Goal: Information Seeking & Learning: Find specific fact

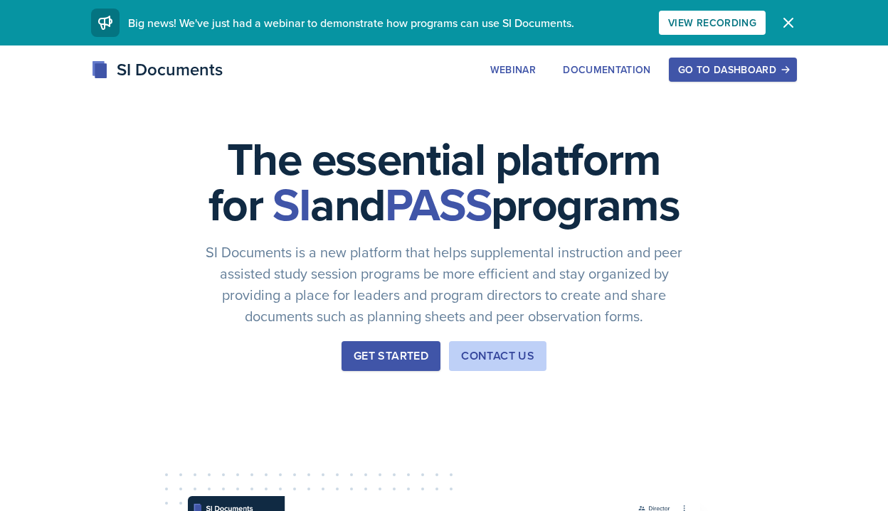
click at [371, 365] on div "Get Started" at bounding box center [391, 356] width 75 height 17
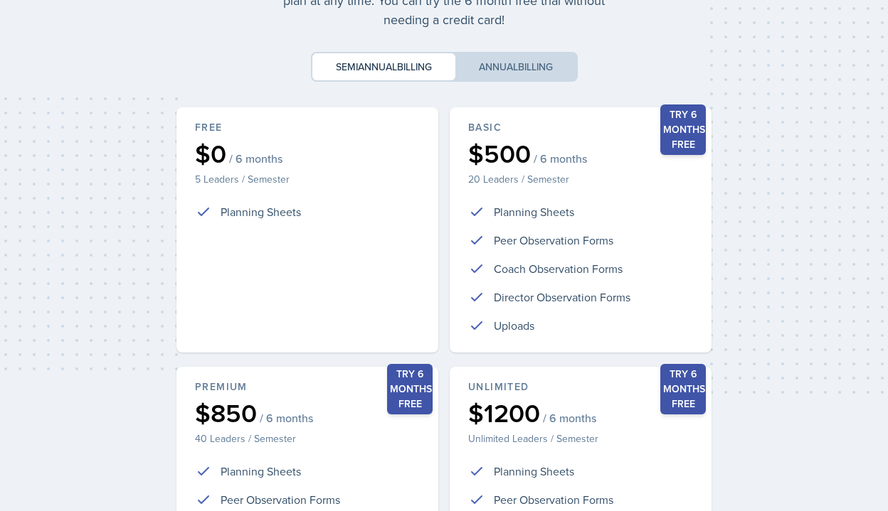
scroll to position [331, 0]
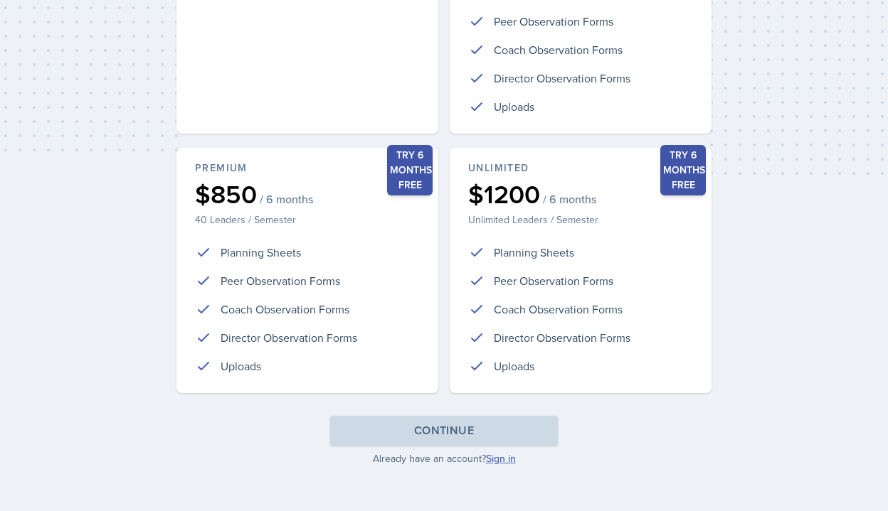
click at [501, 464] on link "Sign in" at bounding box center [501, 459] width 30 height 14
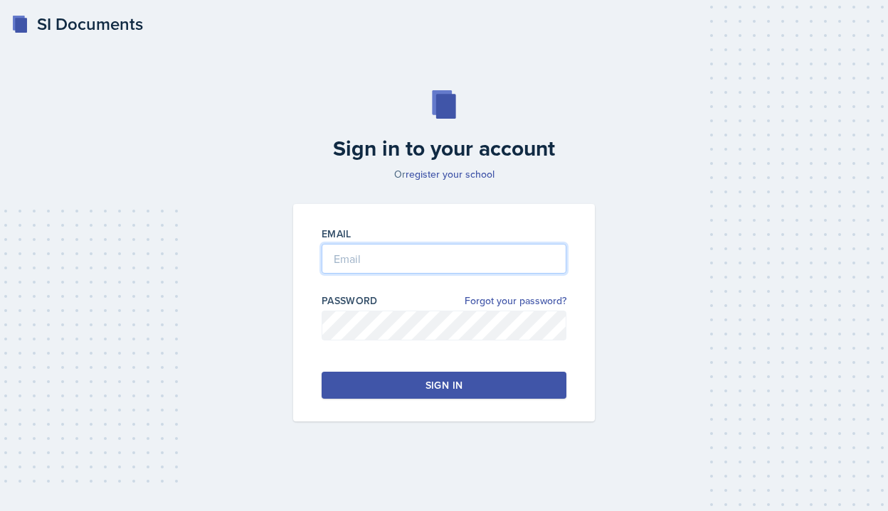
type input "[PERSON_NAME][EMAIL_ADDRESS][PERSON_NAME][DOMAIN_NAME]"
click at [428, 384] on div "Sign in" at bounding box center [443, 385] width 37 height 14
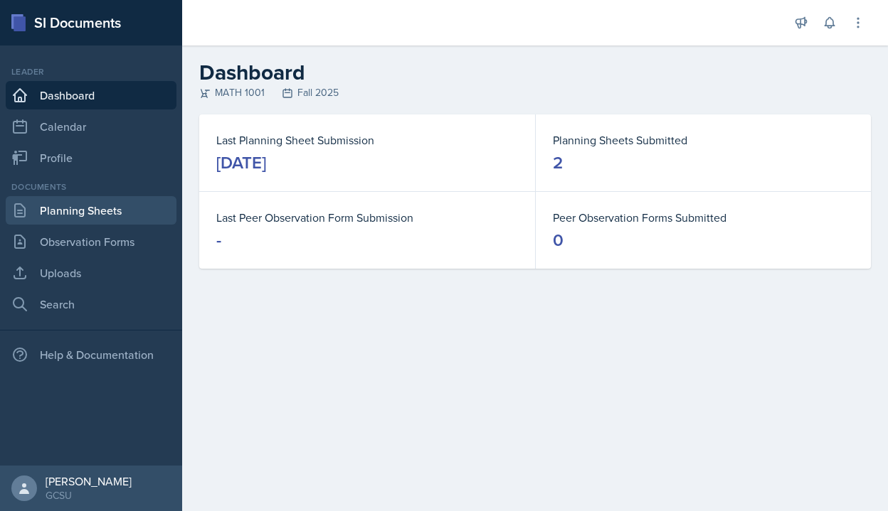
click at [73, 219] on link "Planning Sheets" at bounding box center [91, 210] width 171 height 28
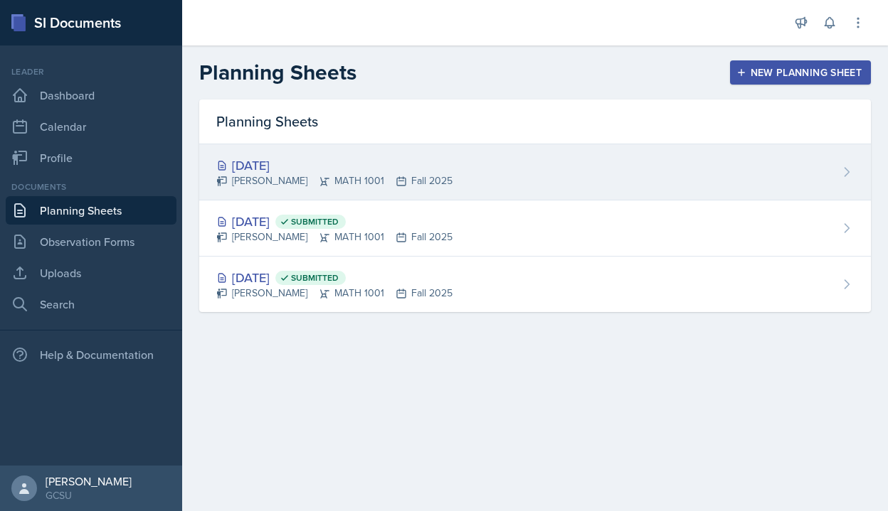
click at [339, 159] on div "[DATE]" at bounding box center [334, 165] width 236 height 19
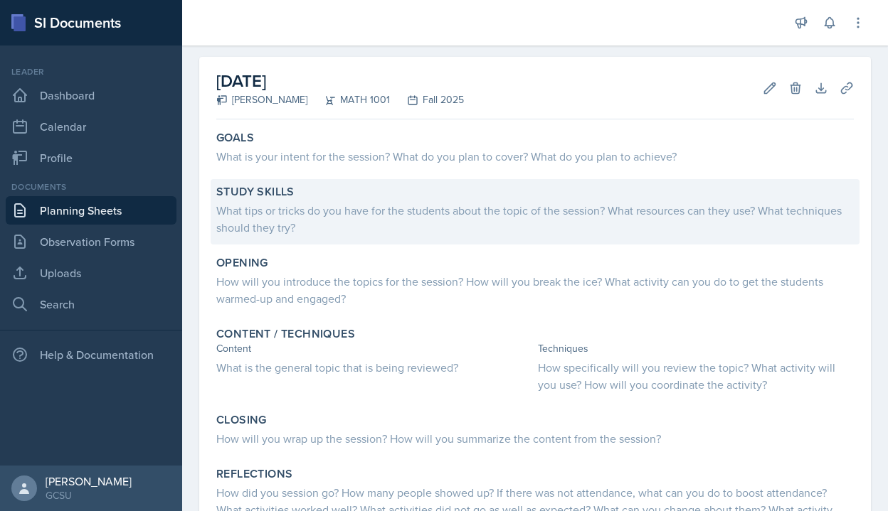
scroll to position [55, 0]
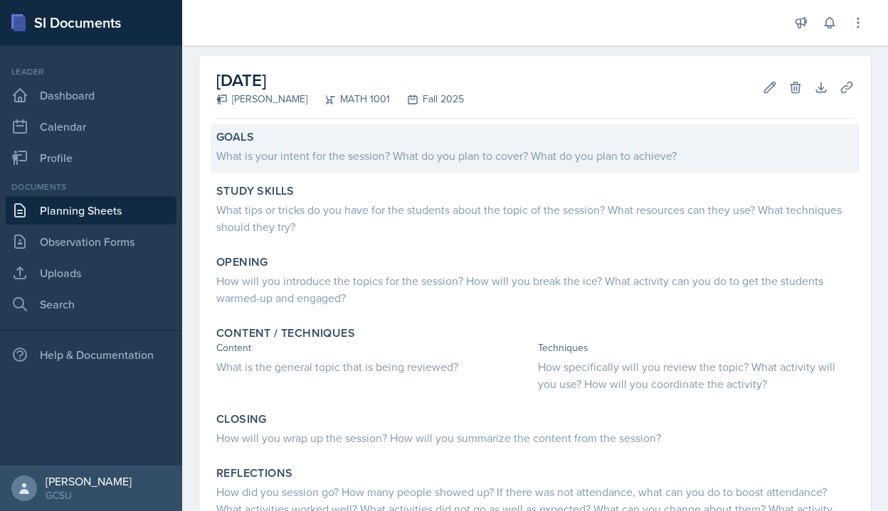
click at [267, 161] on div "What is your intent for the session? What do you plan to cover? What do you pla…" at bounding box center [534, 155] width 637 height 17
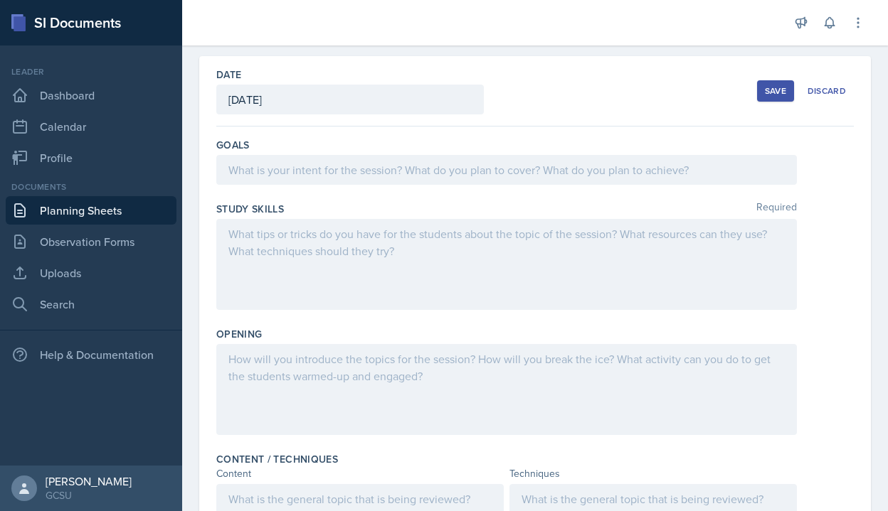
click at [262, 171] on div at bounding box center [506, 170] width 580 height 30
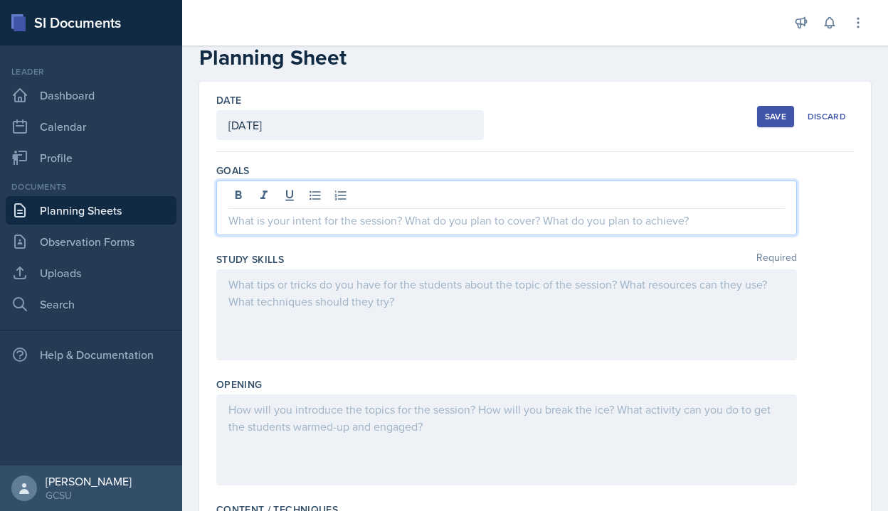
scroll to position [0, 0]
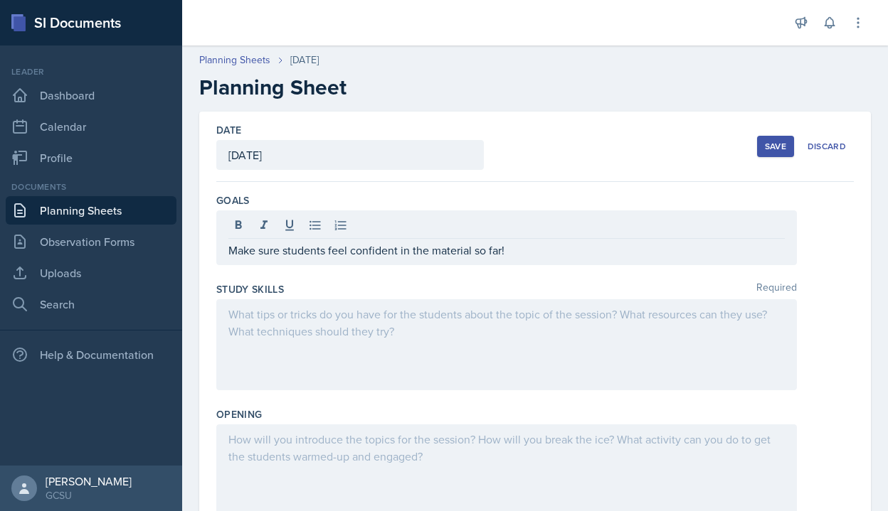
click at [264, 354] on div at bounding box center [506, 344] width 580 height 91
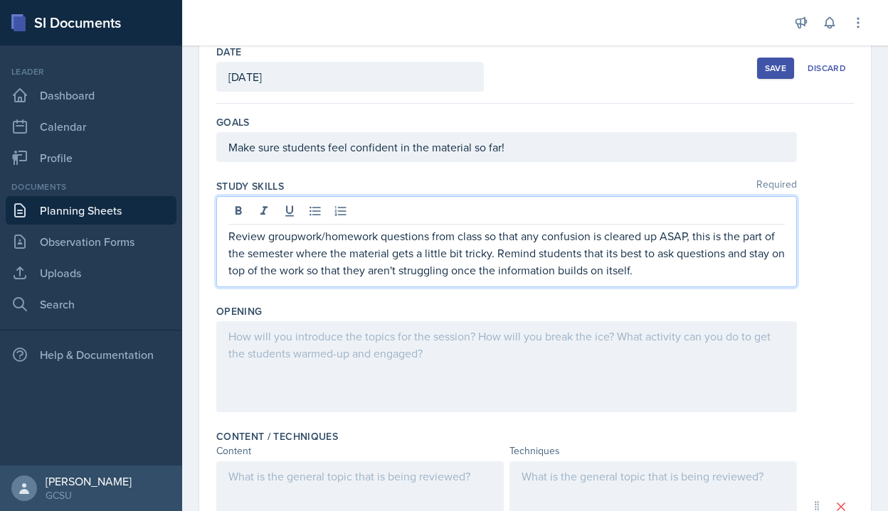
click at [290, 364] on div at bounding box center [506, 367] width 580 height 91
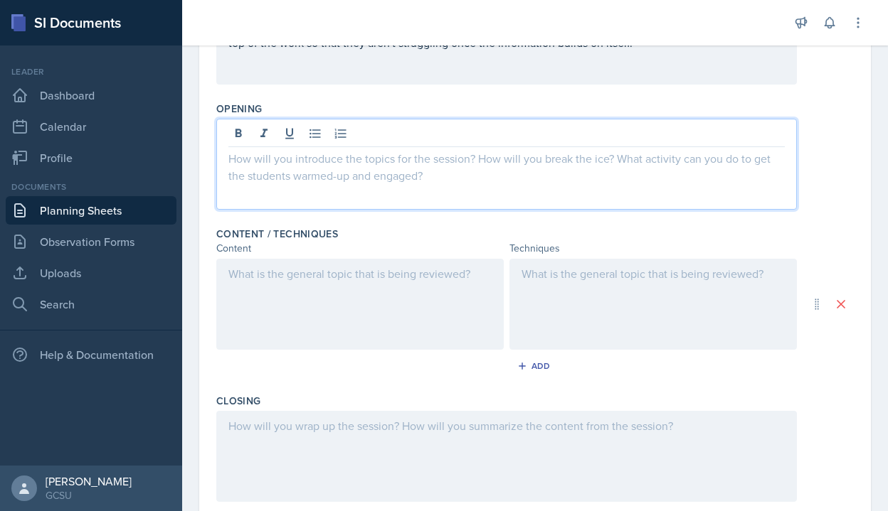
scroll to position [287, 0]
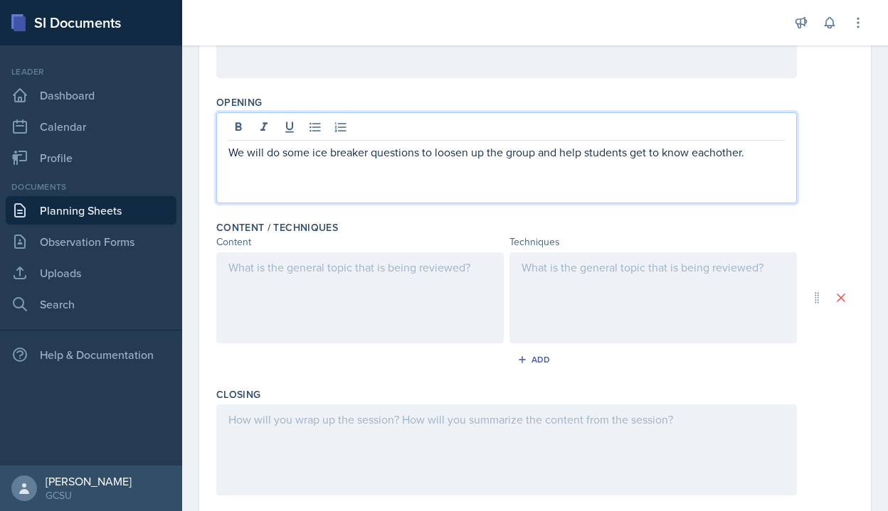
click at [717, 156] on p "We will do some ice breaker questions to loosen up the group and help students …" at bounding box center [506, 152] width 556 height 17
click at [771, 161] on div "We will do some ice breaker questions to loosen up the group and help students …" at bounding box center [506, 157] width 580 height 91
click at [771, 159] on p "We will do some ice breaker questions to loosen up the group and help students …" at bounding box center [506, 152] width 556 height 17
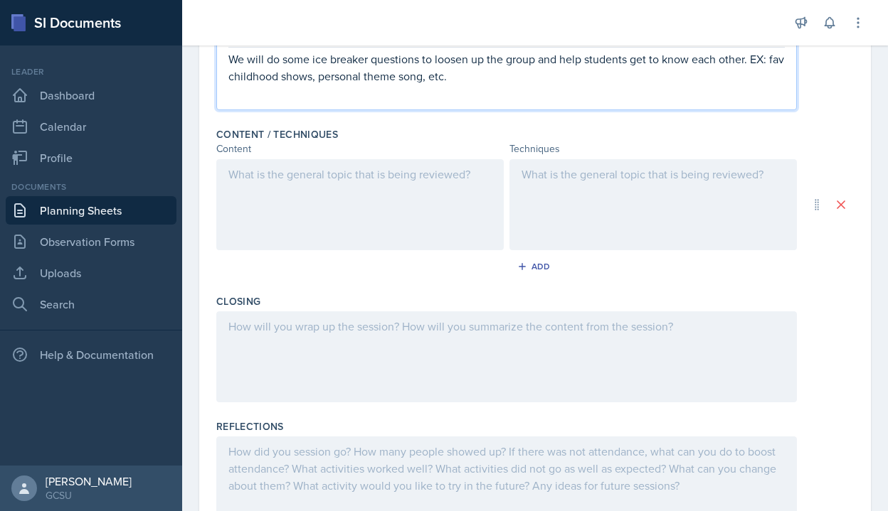
click at [359, 233] on div at bounding box center [359, 204] width 287 height 91
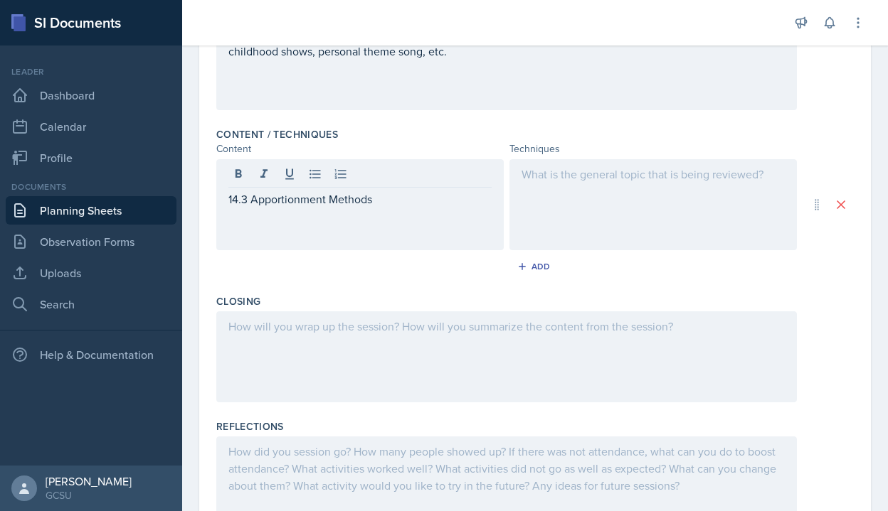
click at [582, 216] on div at bounding box center [652, 204] width 287 height 91
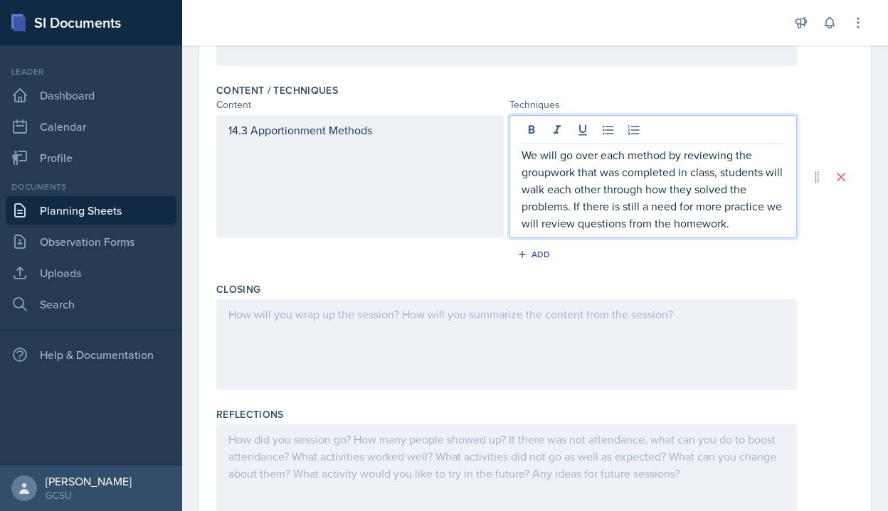
scroll to position [431, 0]
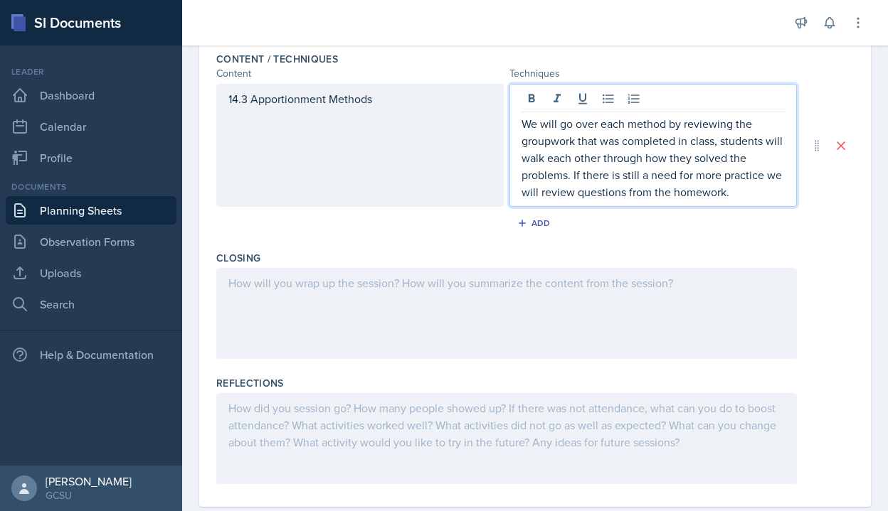
click at [442, 292] on p at bounding box center [506, 283] width 556 height 17
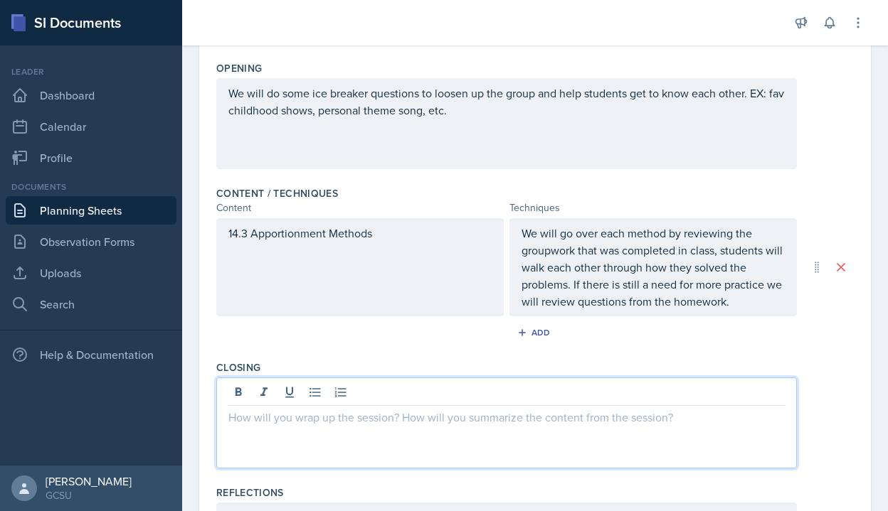
scroll to position [461, 0]
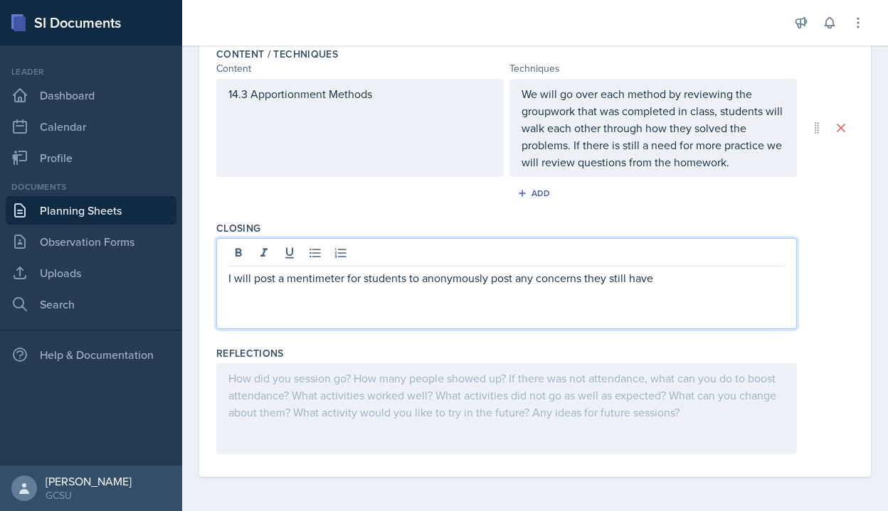
click at [657, 273] on p "I will post a mentimeter for students to anonymously post any concerns they sti…" at bounding box center [506, 278] width 556 height 17
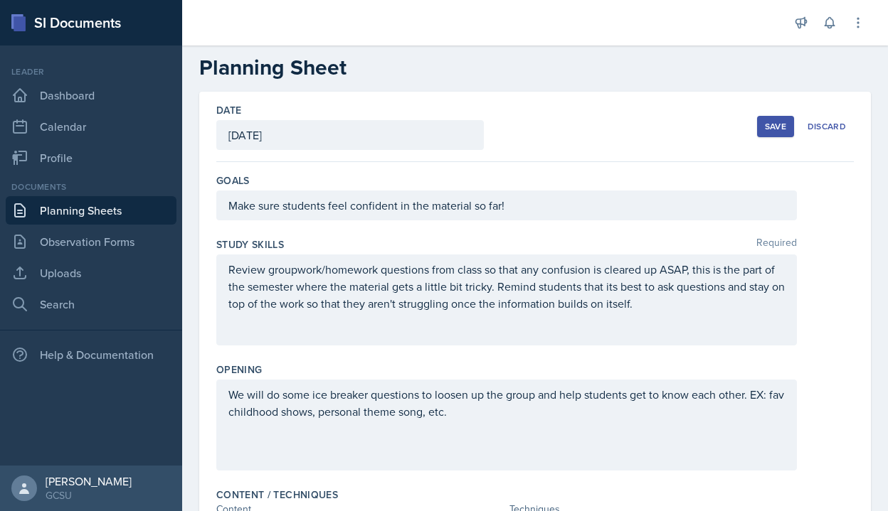
scroll to position [17, 0]
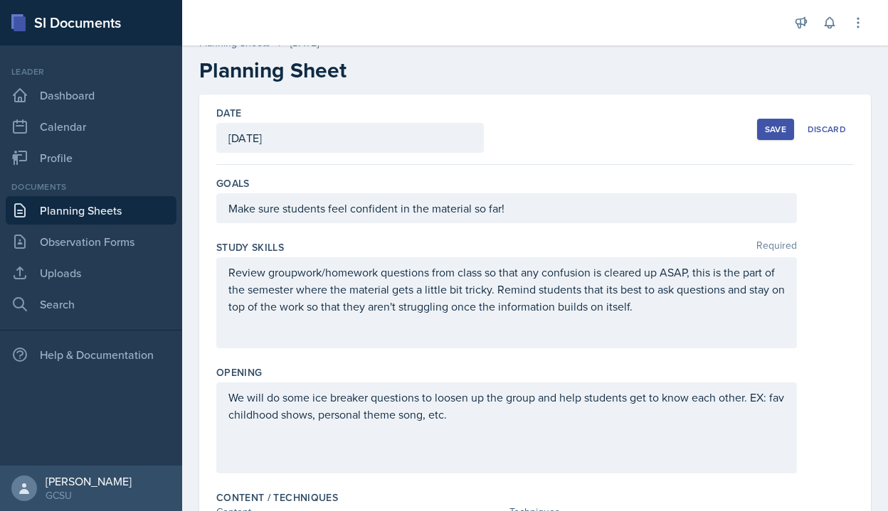
click at [763, 129] on button "Save" at bounding box center [775, 129] width 37 height 21
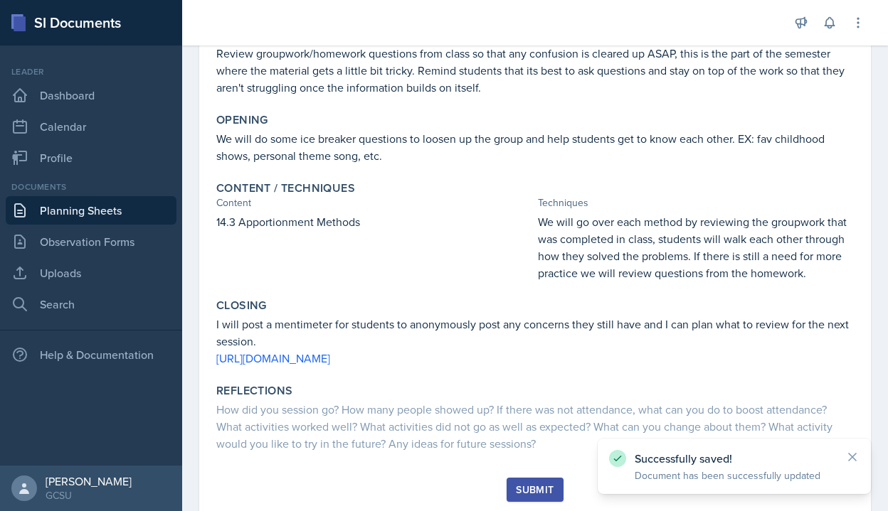
scroll to position [251, 0]
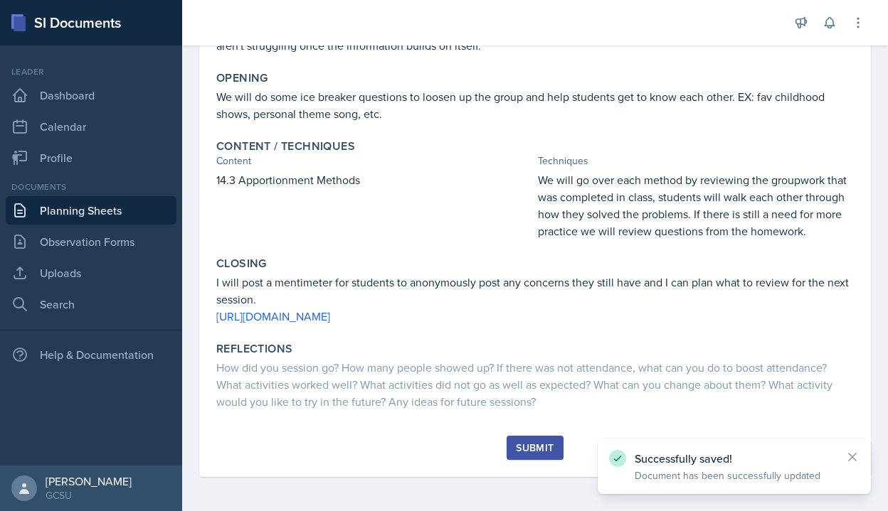
click at [533, 446] on div "Submit" at bounding box center [535, 447] width 38 height 11
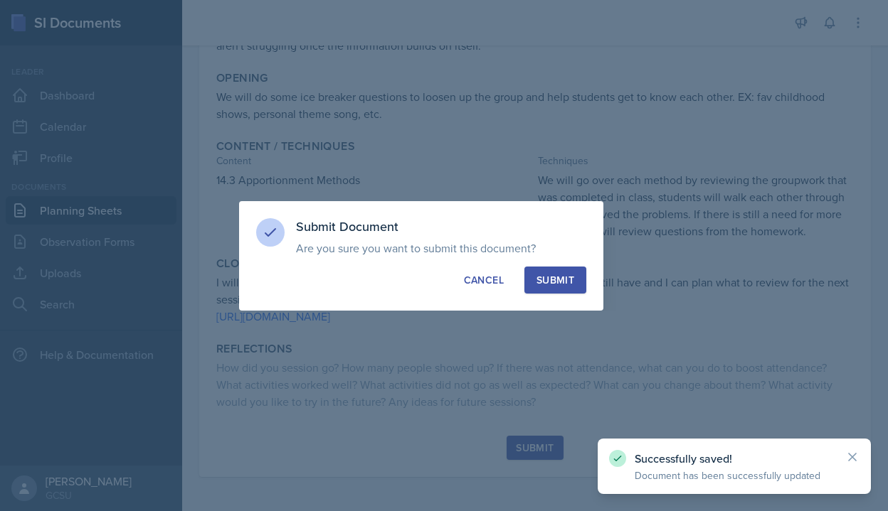
click at [563, 285] on div "Submit" at bounding box center [555, 280] width 38 height 14
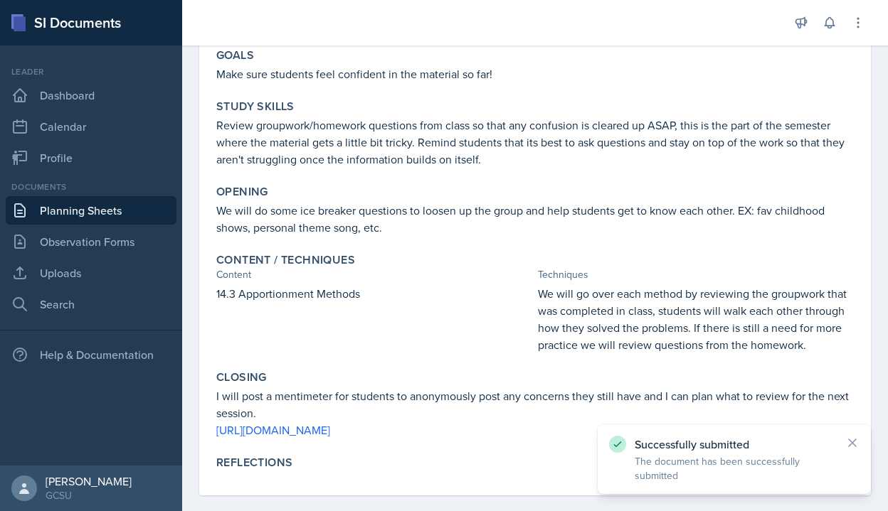
scroll to position [0, 0]
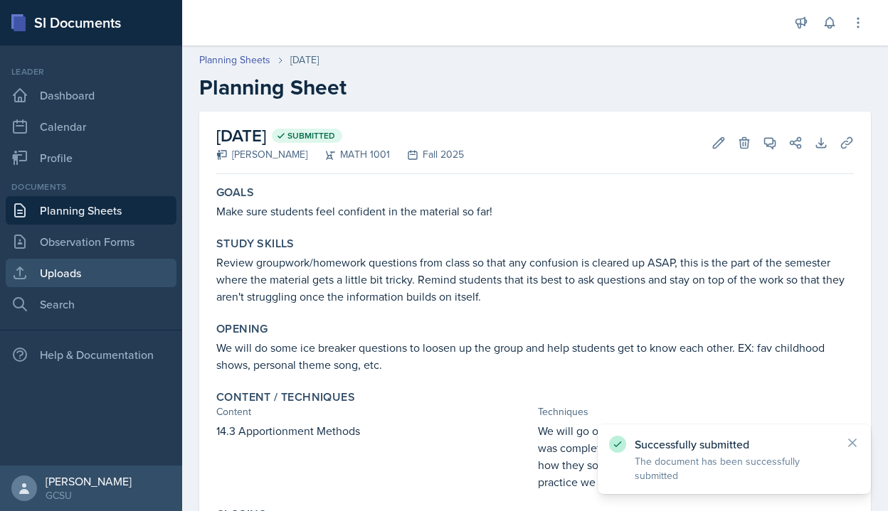
click at [102, 277] on link "Uploads" at bounding box center [91, 273] width 171 height 28
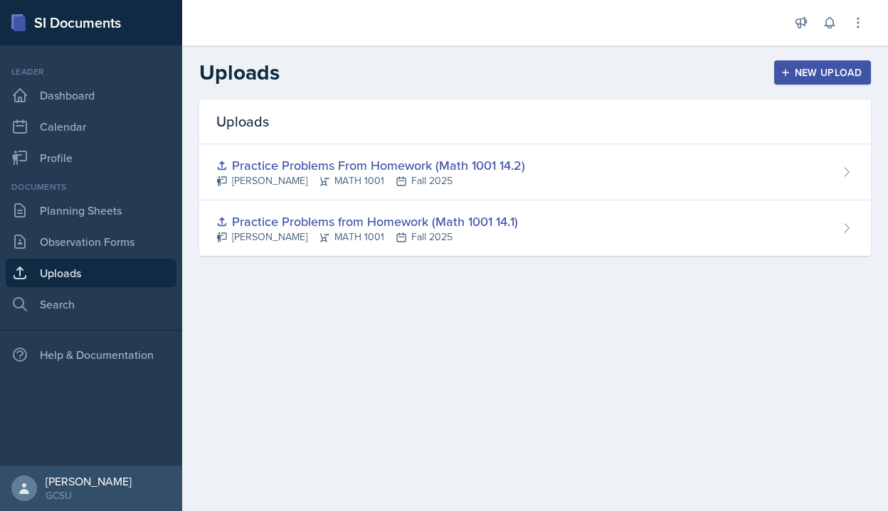
click at [797, 78] on div "New Upload" at bounding box center [822, 72] width 79 height 11
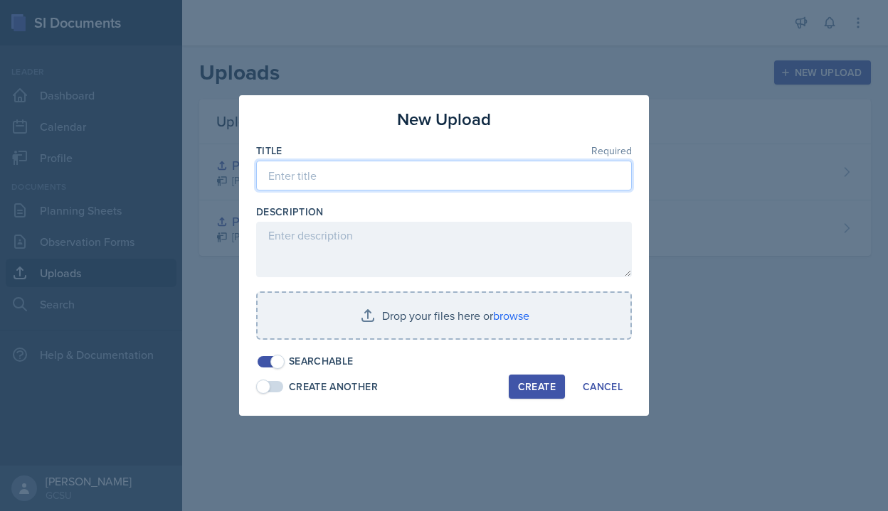
click at [350, 178] on input at bounding box center [444, 176] width 376 height 30
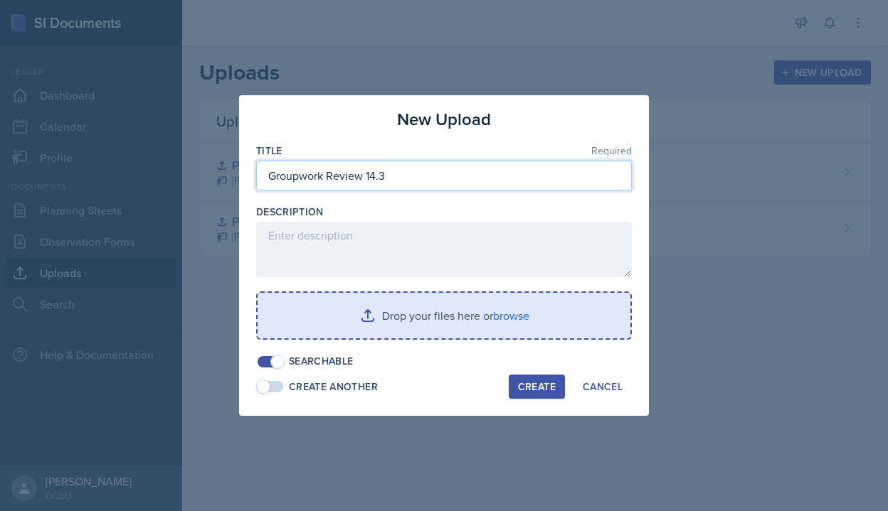
type input "Groupwork Review 14.3"
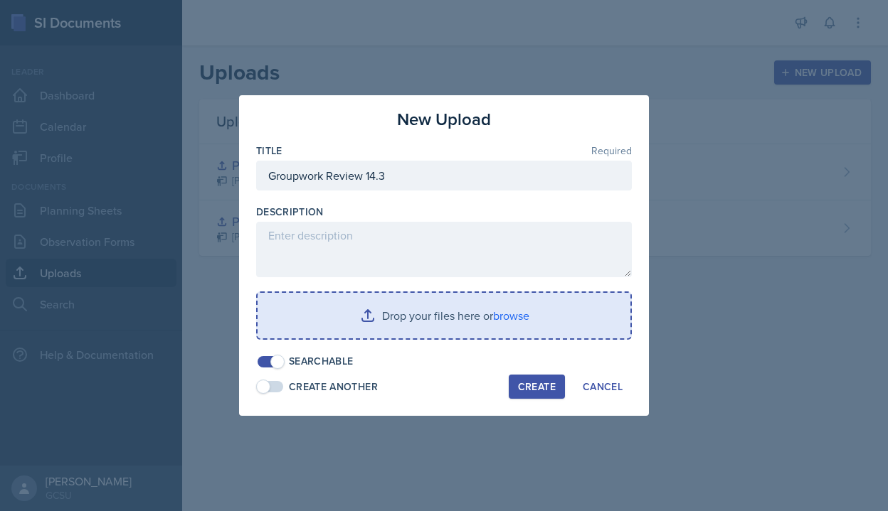
click at [526, 324] on input "file" at bounding box center [444, 316] width 373 height 46
click at [427, 317] on input "file" at bounding box center [444, 316] width 373 height 46
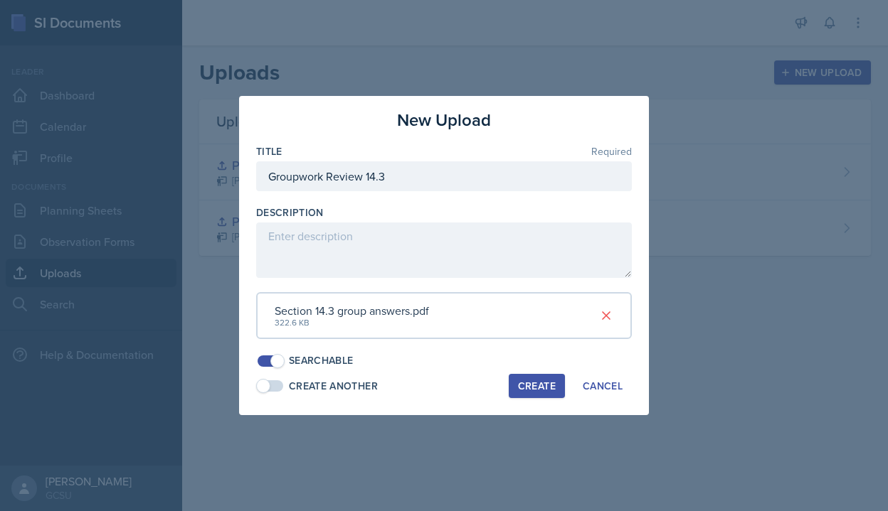
click at [521, 386] on div "Create" at bounding box center [537, 386] width 38 height 11
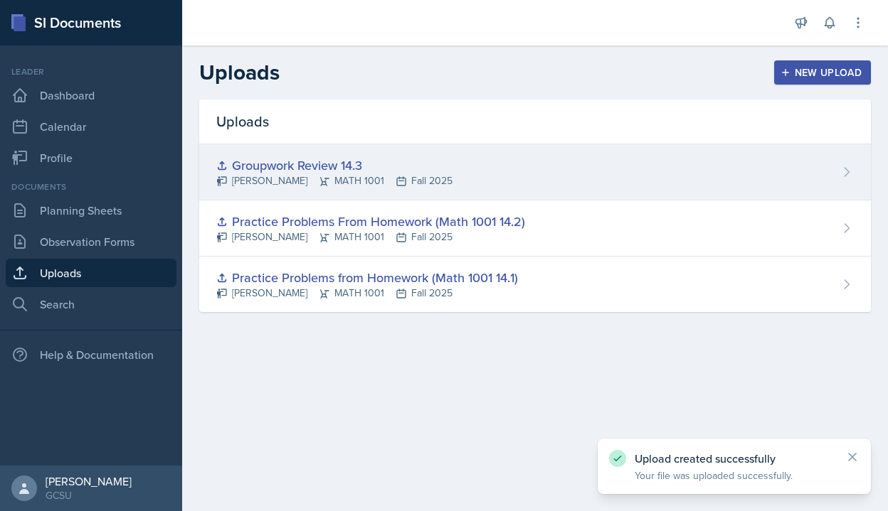
click at [758, 176] on div "Groupwork Review 14.3 [PERSON_NAME] MATH 1001 Fall 2025" at bounding box center [535, 172] width 672 height 56
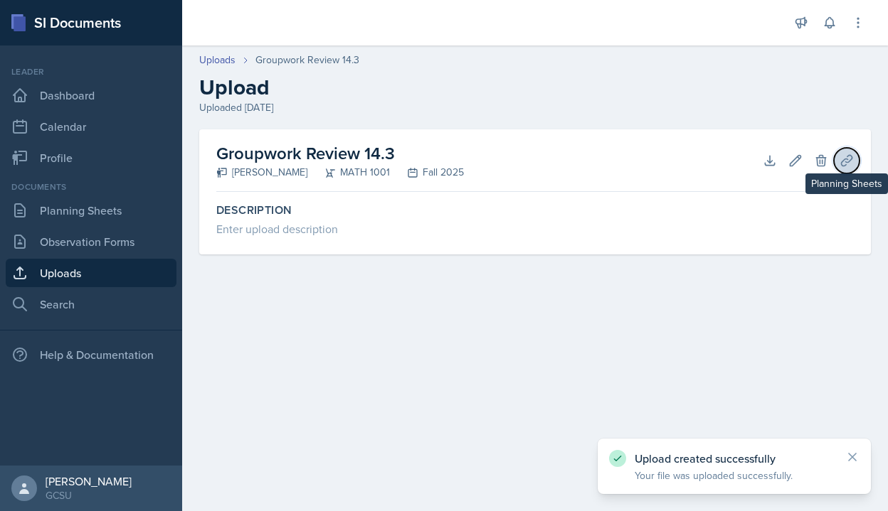
click at [836, 166] on button "Planning Sheets" at bounding box center [847, 161] width 26 height 26
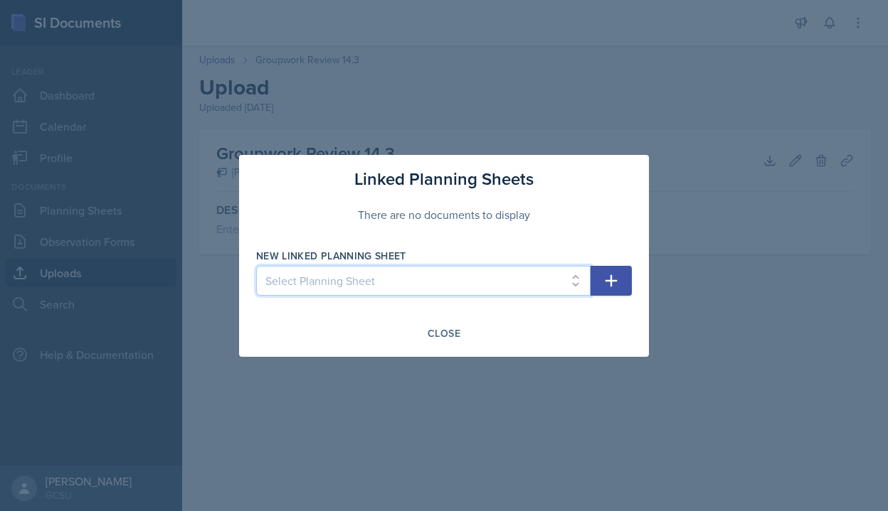
click at [536, 290] on select "Select Planning Sheet [DATE] [DATE] [DATE]" at bounding box center [423, 281] width 334 height 30
select select "3da54706-8586-4236-9728-16bb91895fa8"
click at [256, 266] on select "Select Planning Sheet [DATE] [DATE] [DATE]" at bounding box center [423, 281] width 334 height 30
click at [440, 335] on div "Close" at bounding box center [444, 333] width 33 height 11
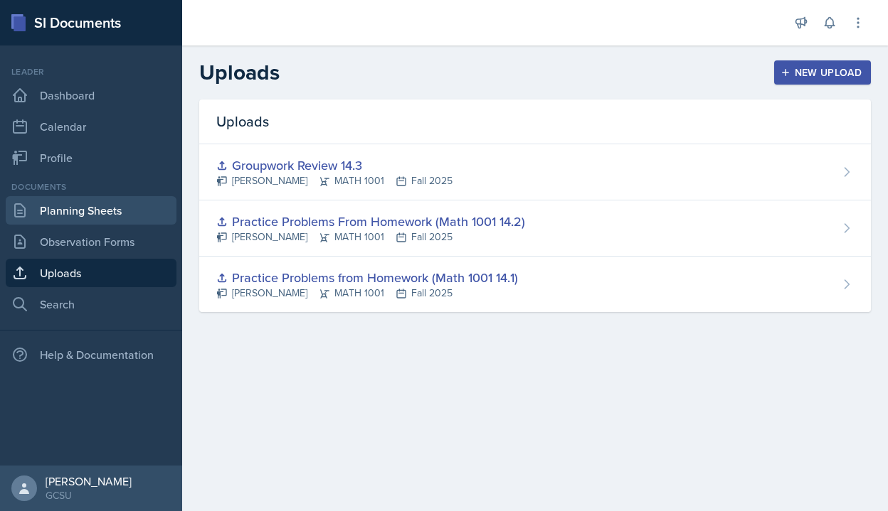
click at [108, 214] on link "Planning Sheets" at bounding box center [91, 210] width 171 height 28
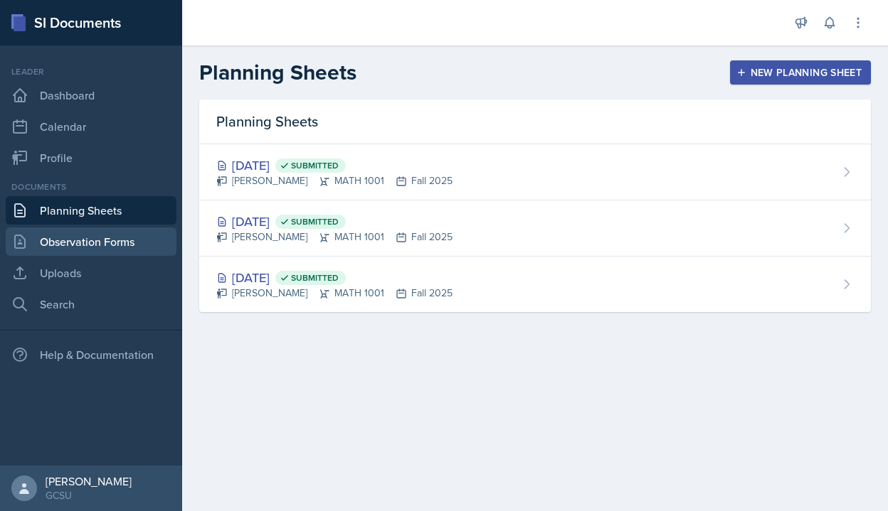
click at [105, 238] on link "Observation Forms" at bounding box center [91, 242] width 171 height 28
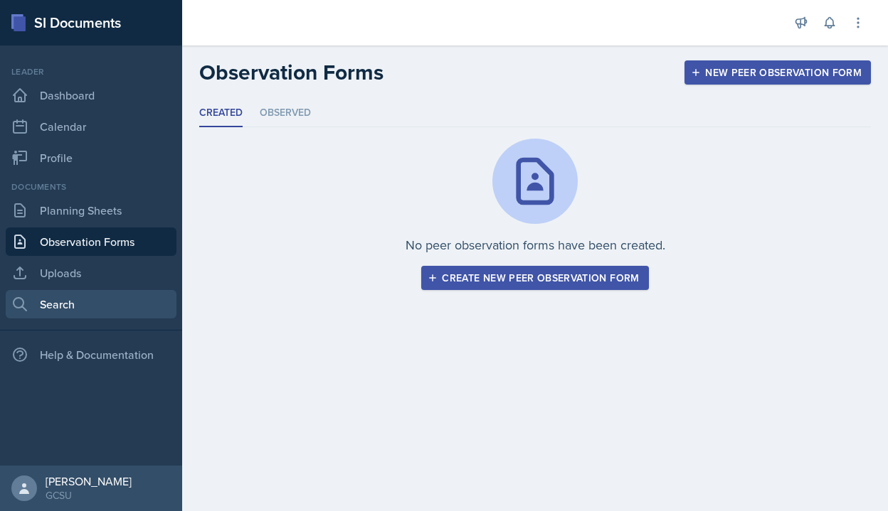
click at [100, 307] on link "Search" at bounding box center [91, 304] width 171 height 28
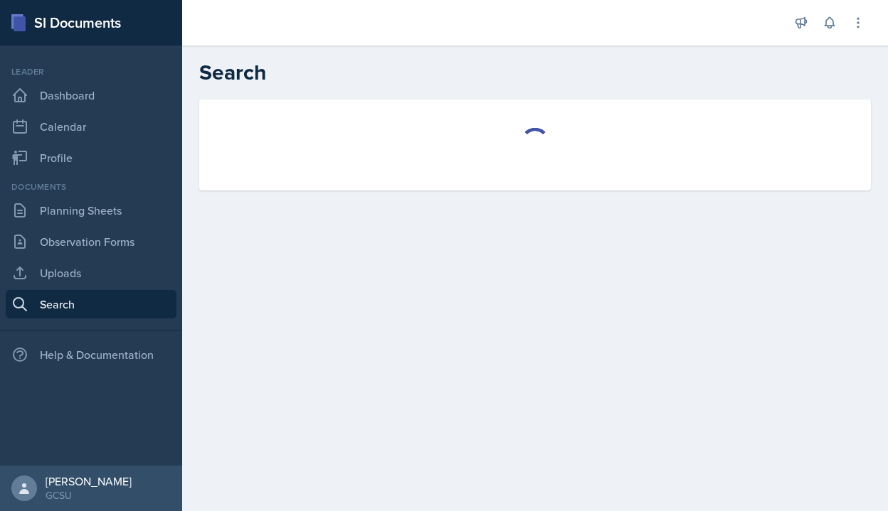
select select "all"
select select "1"
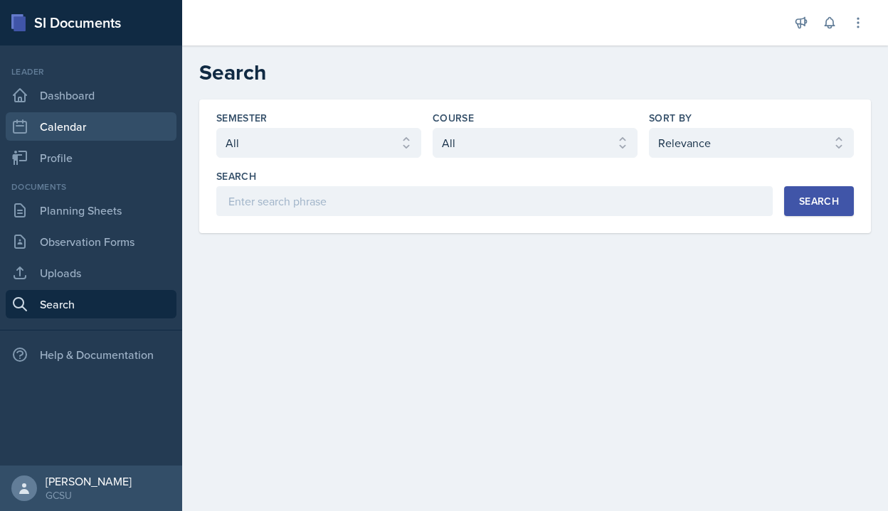
click at [87, 120] on link "Calendar" at bounding box center [91, 126] width 171 height 28
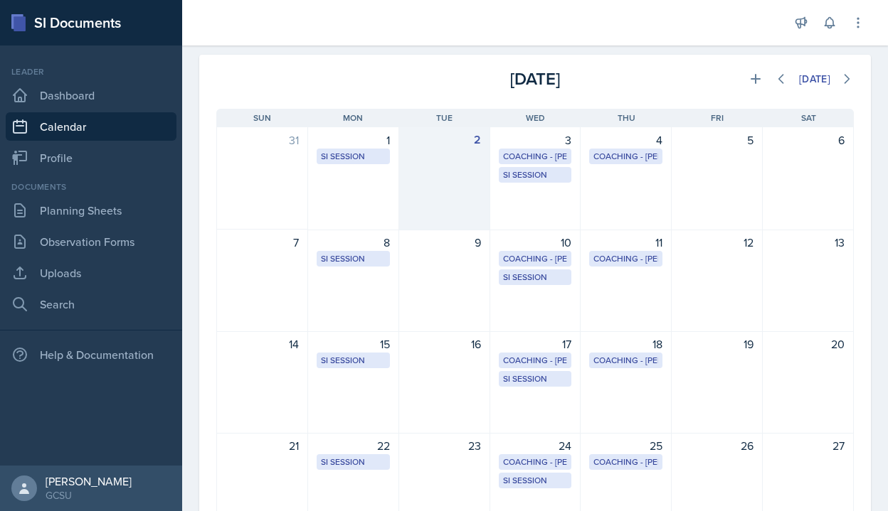
scroll to position [237, 0]
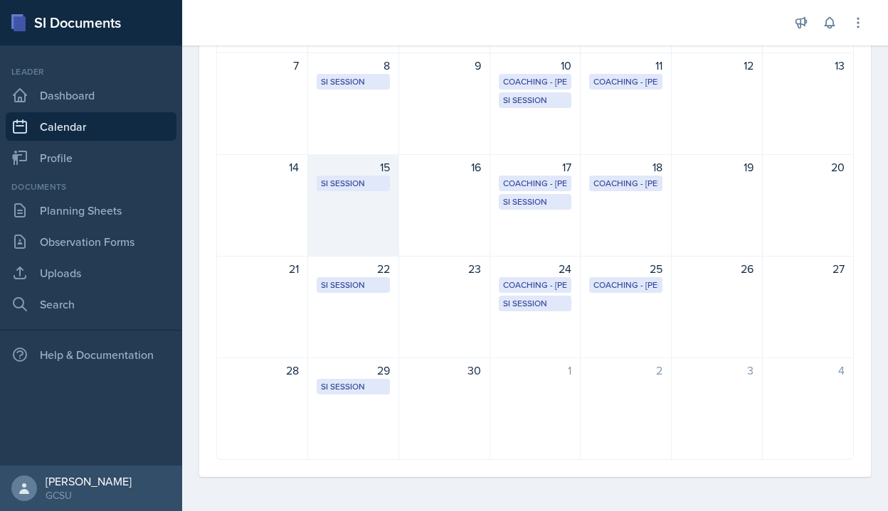
click at [354, 190] on div "SI Session A & S 136 6:30 PM - 8:00 PM" at bounding box center [353, 184] width 73 height 16
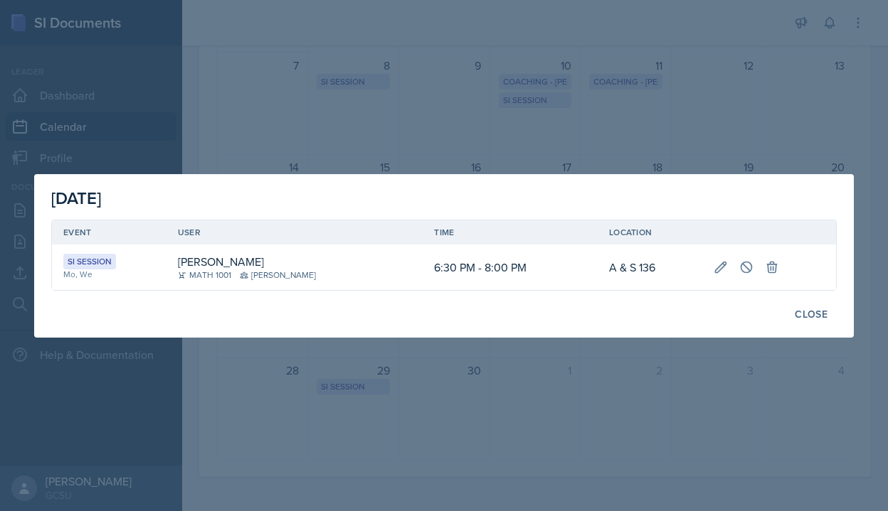
click at [319, 147] on div at bounding box center [444, 255] width 888 height 511
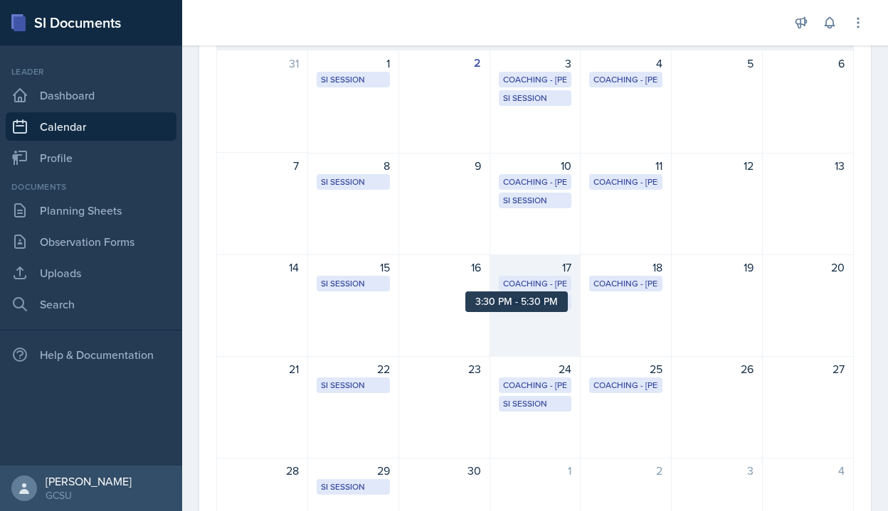
scroll to position [0, 0]
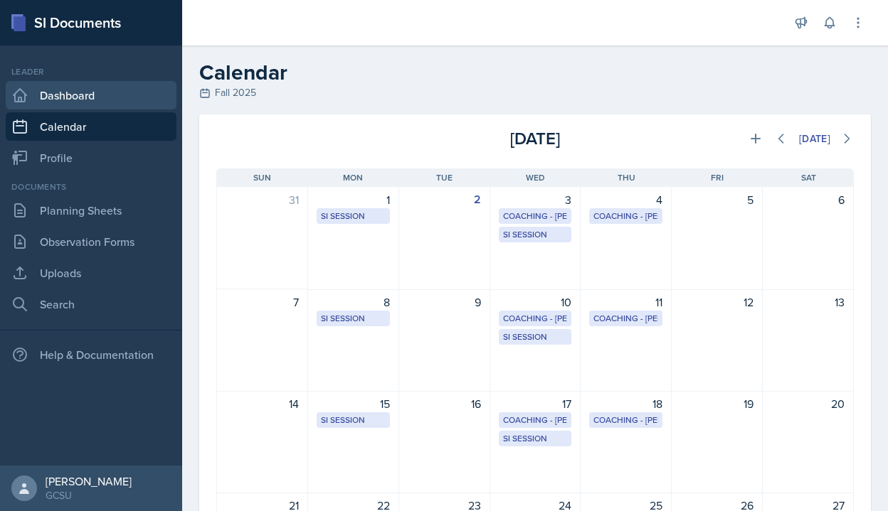
click at [59, 107] on link "Dashboard" at bounding box center [91, 95] width 171 height 28
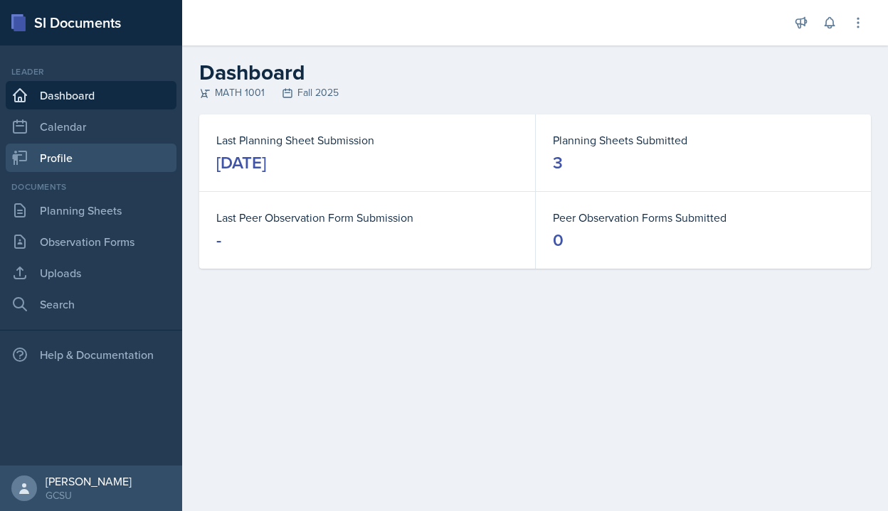
click at [63, 168] on link "Profile" at bounding box center [91, 158] width 171 height 28
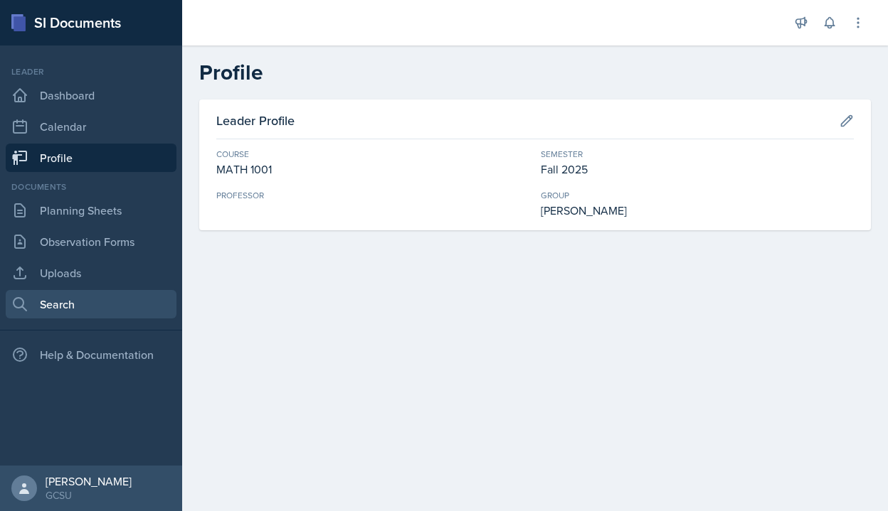
click at [78, 316] on link "Search" at bounding box center [91, 304] width 171 height 28
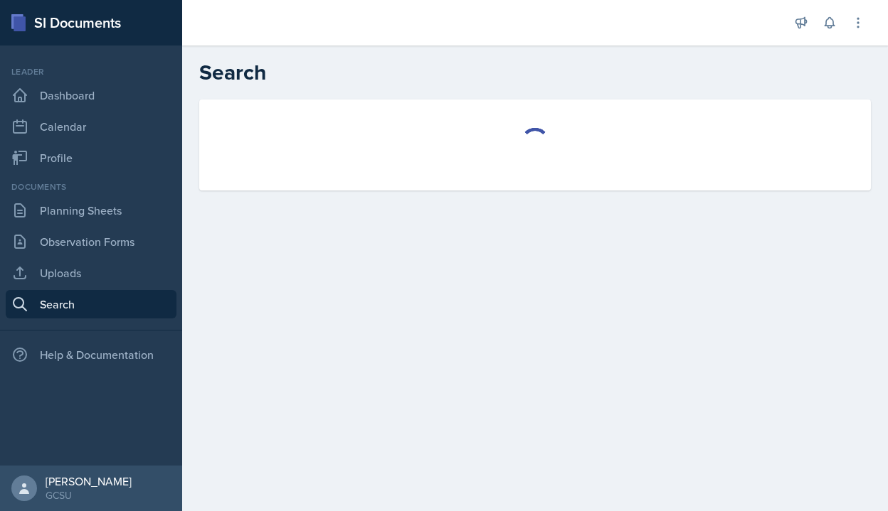
select select "all"
select select "1"
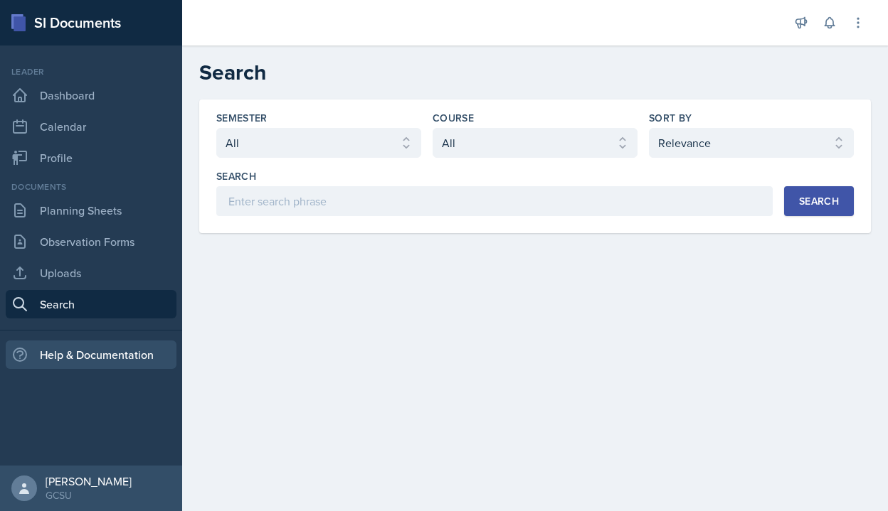
click at [80, 355] on div "Help & Documentation" at bounding box center [91, 355] width 171 height 28
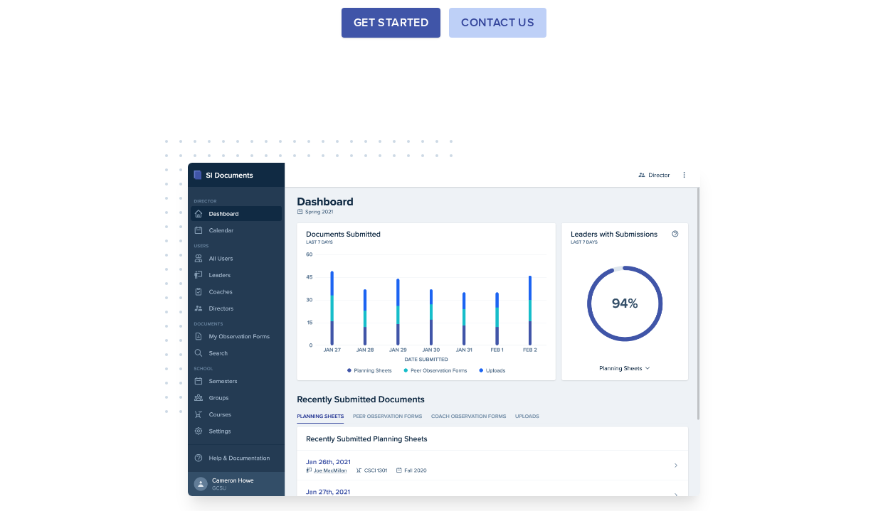
scroll to position [56, 0]
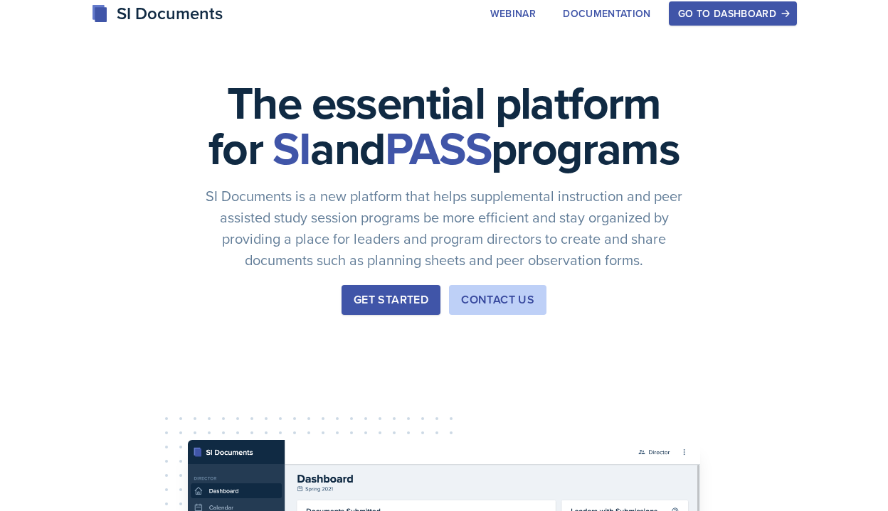
click at [370, 309] on div "Get Started" at bounding box center [391, 300] width 75 height 17
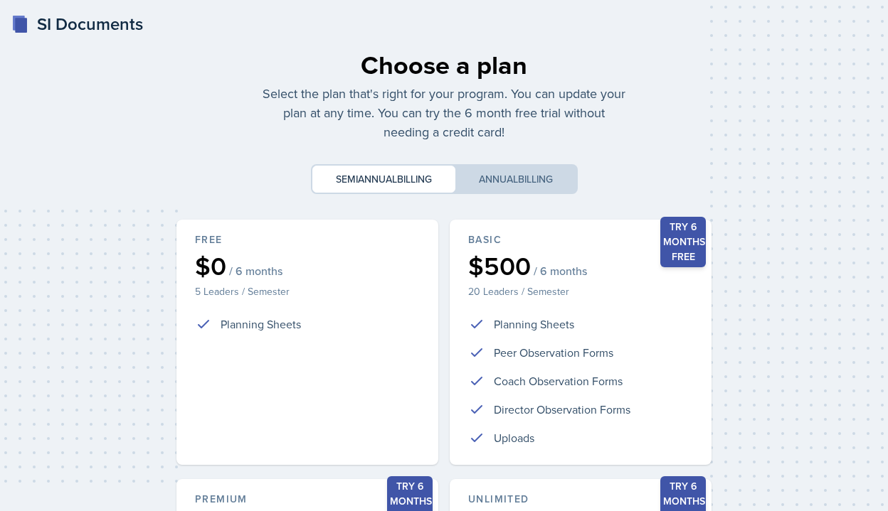
scroll to position [331, 0]
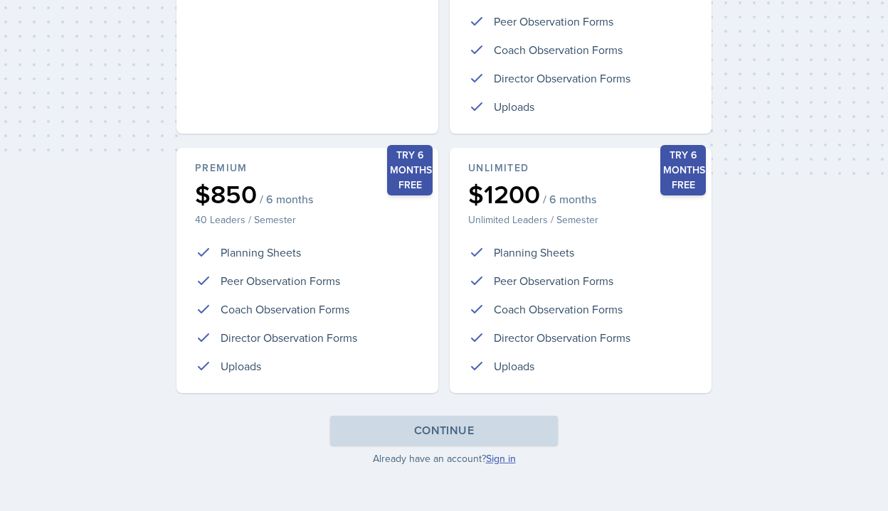
click at [509, 458] on link "Sign in" at bounding box center [501, 459] width 30 height 14
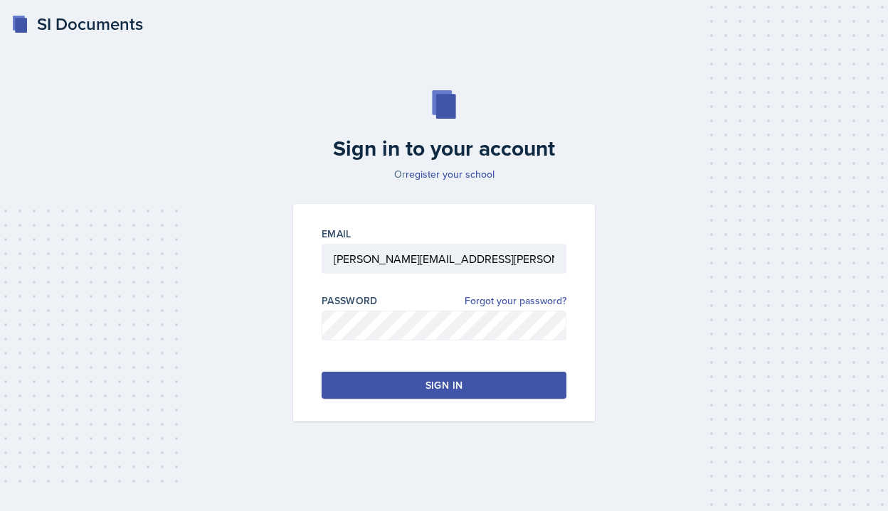
click at [432, 380] on div "Sign in" at bounding box center [443, 385] width 37 height 14
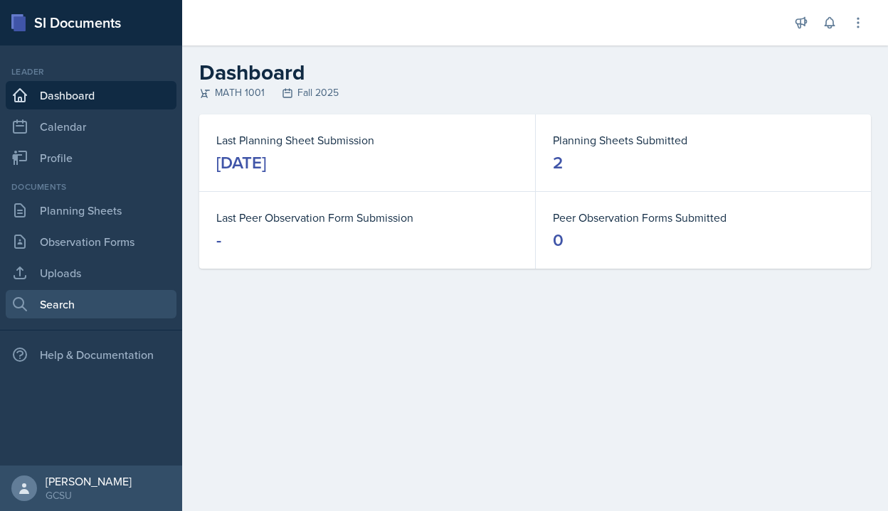
click at [110, 317] on link "Search" at bounding box center [91, 304] width 171 height 28
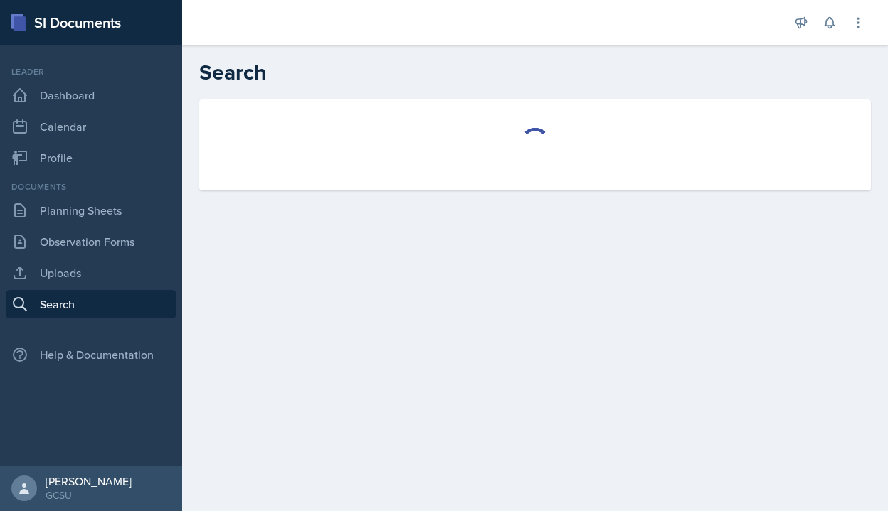
select select "all"
select select "1"
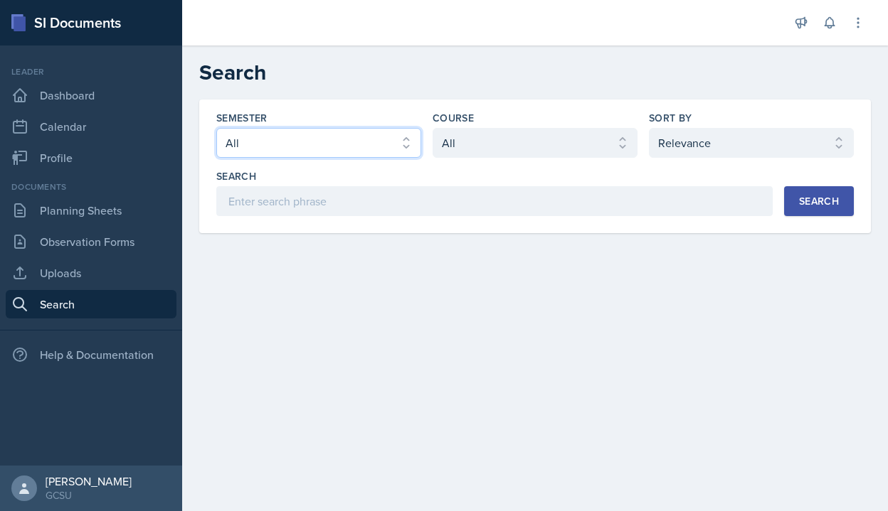
click at [263, 132] on select "Select semester All Fall 2025 Spring 2025 Fall 2024 Spring 2024 Fall 2023 Sprin…" at bounding box center [318, 143] width 205 height 30
select select "e7b6c66a-987a-4ab3-92d3-5526cc86007b"
click at [216, 128] on select "Select semester All Fall 2025 Spring 2025 Fall 2024 Spring 2024 Fall 2023 Sprin…" at bounding box center [318, 143] width 205 height 30
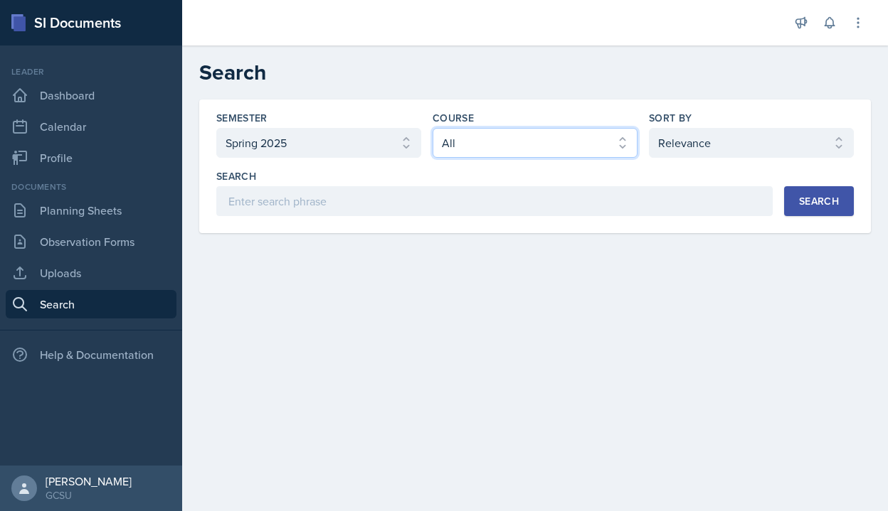
click at [512, 143] on select "Select course All ACCT 3101 ACCT 3102 ASTR 1000 BIOL 1100 BIOL 1107 BIOL 1108 B…" at bounding box center [534, 143] width 205 height 30
select select "c791e157-50e7-4c52-bb41-8889e21dc1fd"
click at [432, 128] on select "Select course All ACCT 3101 ACCT 3102 ASTR 1000 BIOL 1100 BIOL 1107 BIOL 1108 B…" at bounding box center [534, 143] width 205 height 30
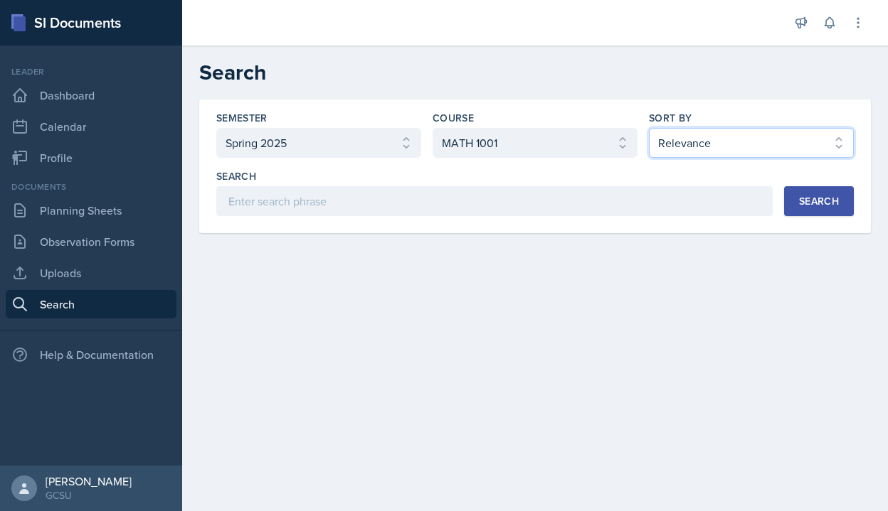
click at [678, 143] on select "Select sort by Relevance Document Date (Asc) Document Date (Desc)" at bounding box center [751, 143] width 205 height 30
select select "2"
click at [649, 128] on select "Select sort by Relevance Document Date (Asc) Document Date (Desc)" at bounding box center [751, 143] width 205 height 30
click at [793, 193] on button "Search" at bounding box center [819, 201] width 70 height 30
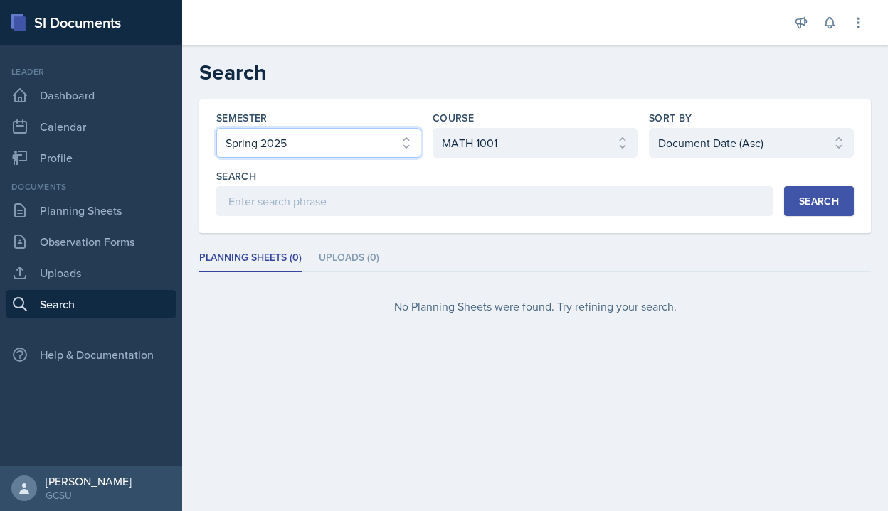
click at [354, 137] on select "Select semester All Fall 2025 Spring 2025 Fall 2024 Spring 2024 Fall 2023 Sprin…" at bounding box center [318, 143] width 205 height 30
select select "838c426c-7ba8-4b05-94c8-22f19dd4c5cc"
click at [216, 128] on select "Select semester All Fall 2025 Spring 2025 Fall 2024 Spring 2024 Fall 2023 Sprin…" at bounding box center [318, 143] width 205 height 30
click at [807, 207] on div "Search" at bounding box center [819, 201] width 40 height 11
click at [689, 125] on div "Sort By Select sort by Relevance Document Date (Asc) Document Date (Desc)" at bounding box center [751, 134] width 205 height 47
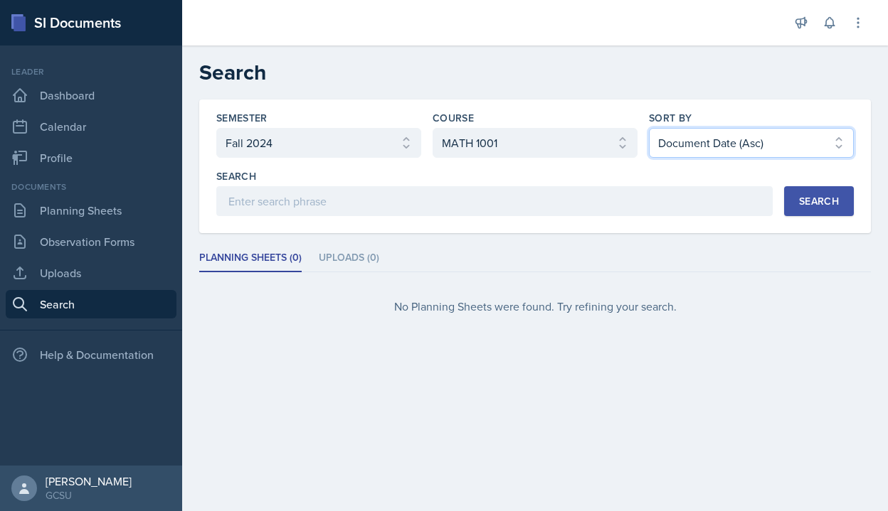
click at [689, 135] on select "Select sort by Relevance Document Date (Asc) Document Date (Desc)" at bounding box center [751, 143] width 205 height 30
select select "1"
click at [649, 128] on select "Select sort by Relevance Document Date (Asc) Document Date (Desc)" at bounding box center [751, 143] width 205 height 30
click at [806, 196] on div "Search" at bounding box center [819, 201] width 40 height 11
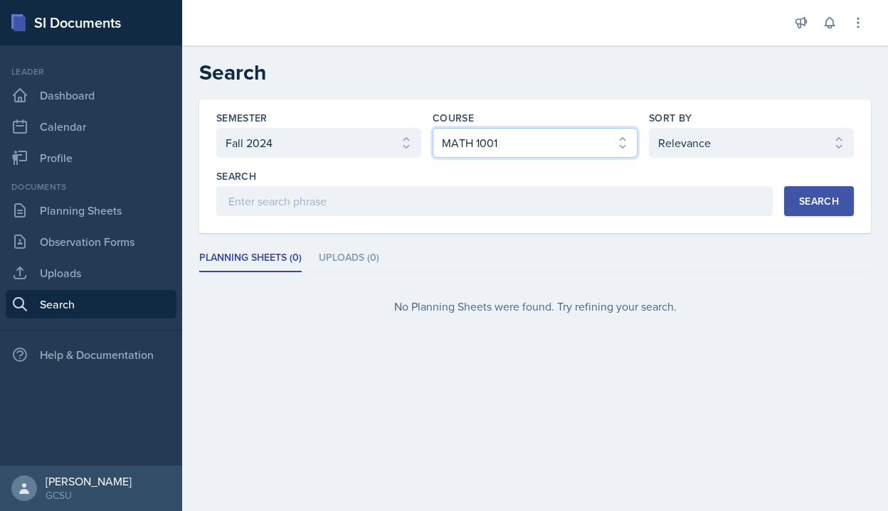
click at [451, 152] on select "Select course All ACCT 3101 ACCT 3102 ASTR 1000 BIOL 1100 BIOL 1107 BIOL 1108 B…" at bounding box center [534, 143] width 205 height 30
click at [432, 128] on select "Select course All ACCT 3101 ACCT 3102 ASTR 1000 BIOL 1100 BIOL 1107 BIOL 1108 B…" at bounding box center [534, 143] width 205 height 30
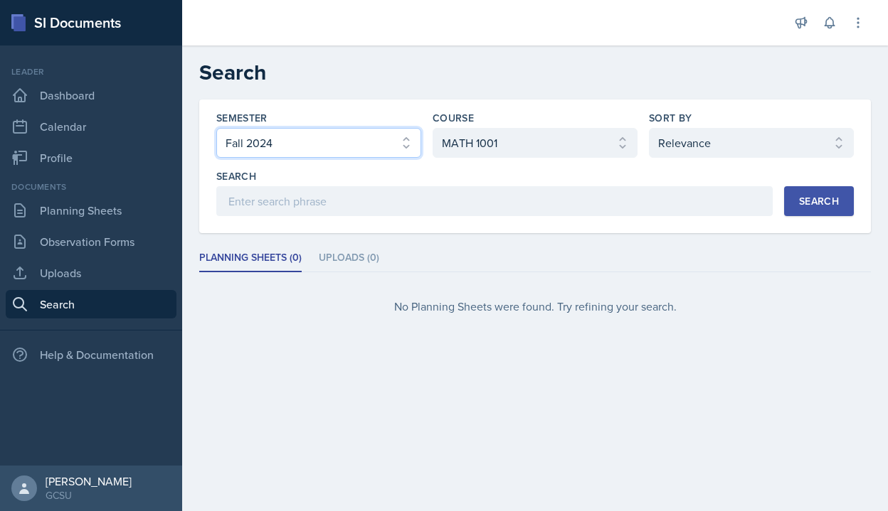
click at [352, 144] on select "Select semester All Fall 2025 Spring 2025 Fall 2024 Spring 2024 Fall 2023 Sprin…" at bounding box center [318, 143] width 205 height 30
select select "b95d2253-5877-4a86-98d0-f81876ad46d6"
click at [216, 128] on select "Select semester All Fall 2025 Spring 2025 Fall 2024 Spring 2024 Fall 2023 Sprin…" at bounding box center [318, 143] width 205 height 30
click at [795, 221] on div "Semester Select semester All Fall 2025 Spring 2025 Fall 2024 Spring 2024 Fall 2…" at bounding box center [535, 167] width 672 height 134
click at [795, 213] on button "Search" at bounding box center [819, 201] width 70 height 30
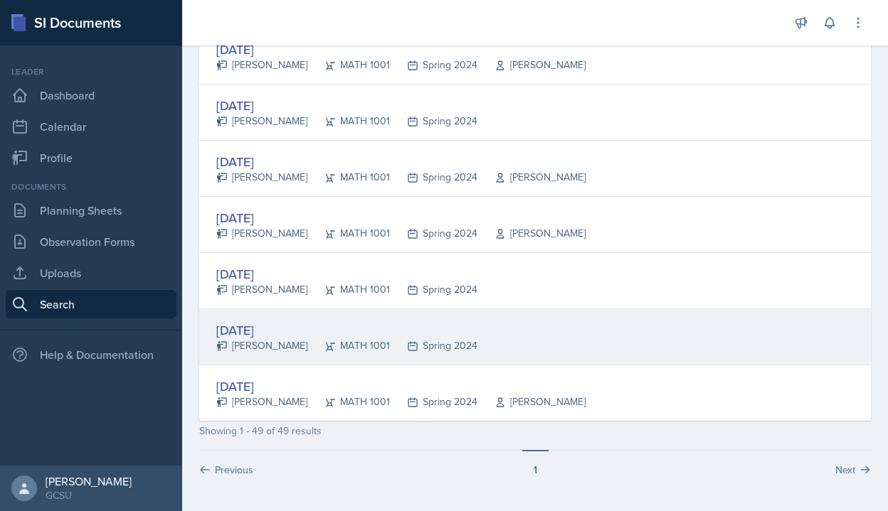
scroll to position [2611, 0]
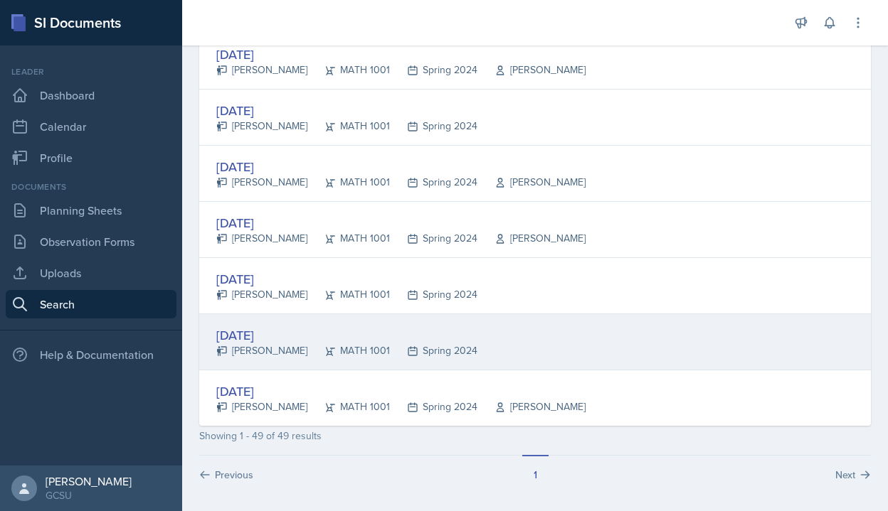
click at [267, 339] on div "Feb 20th, 2024" at bounding box center [346, 335] width 261 height 19
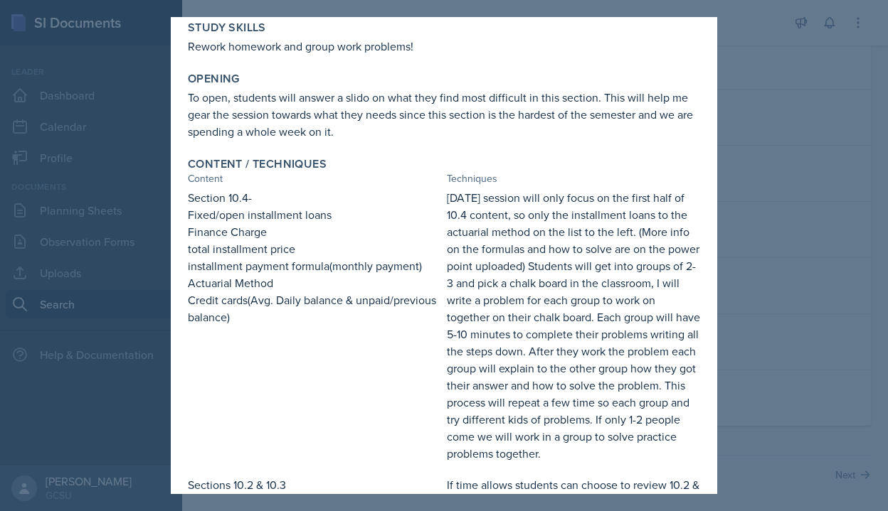
scroll to position [122, 0]
click at [750, 215] on div at bounding box center [444, 255] width 888 height 511
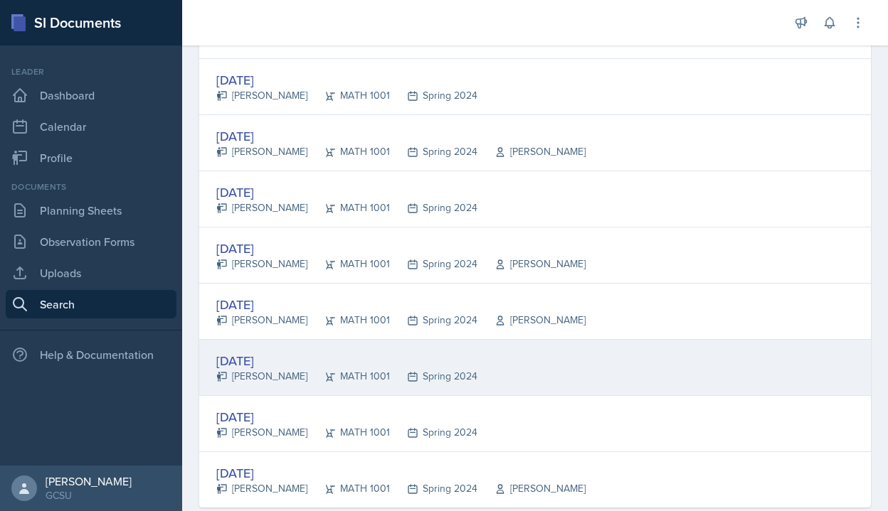
scroll to position [2616, 0]
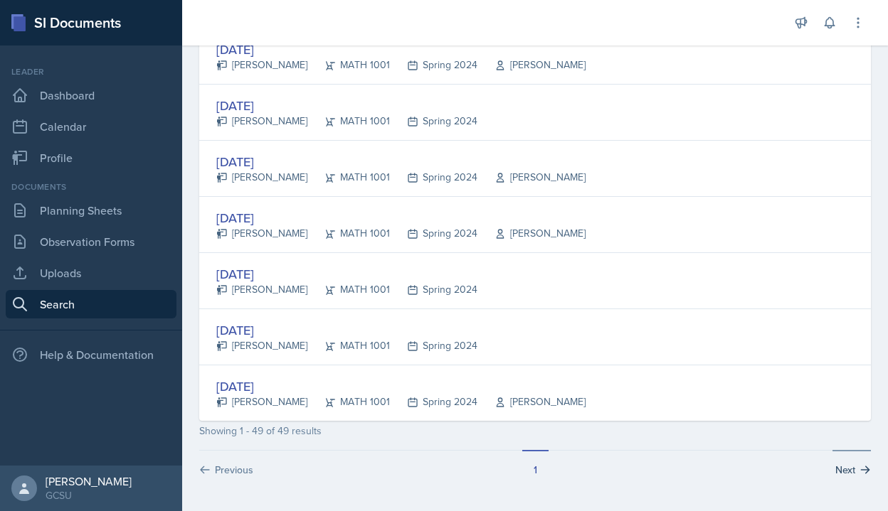
click at [842, 473] on button "Next" at bounding box center [851, 463] width 38 height 27
click at [854, 473] on button "Next" at bounding box center [851, 463] width 38 height 27
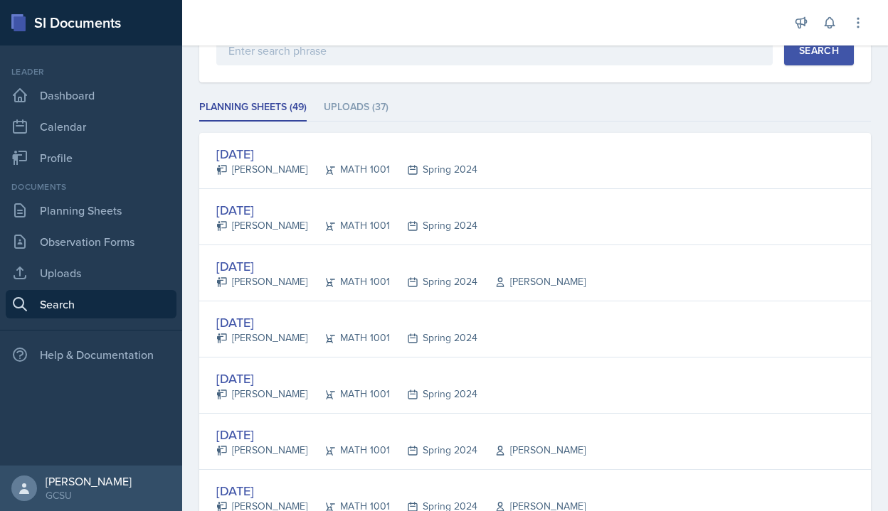
scroll to position [0, 0]
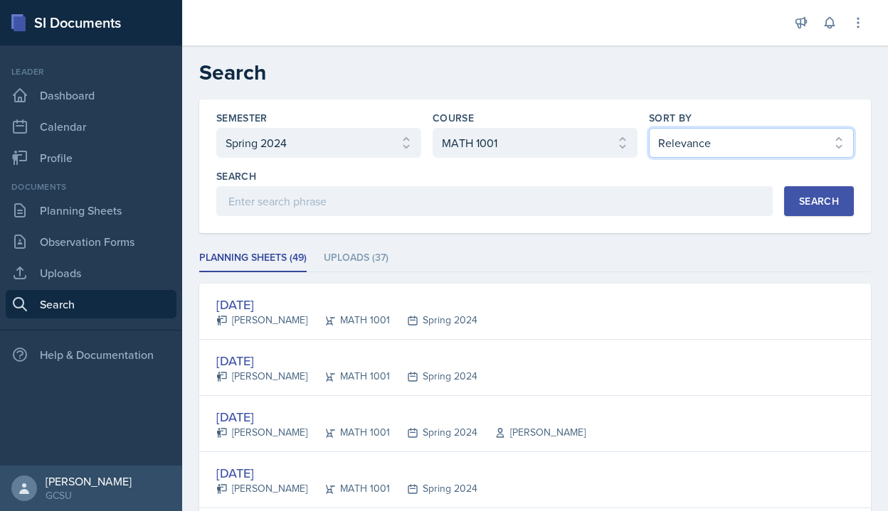
click at [728, 139] on select "Select sort by Relevance Document Date (Asc) Document Date (Desc)" at bounding box center [751, 143] width 205 height 30
select select "2"
click at [649, 128] on select "Select sort by Relevance Document Date (Asc) Document Date (Desc)" at bounding box center [751, 143] width 205 height 30
click at [827, 206] on div "Search" at bounding box center [819, 201] width 40 height 11
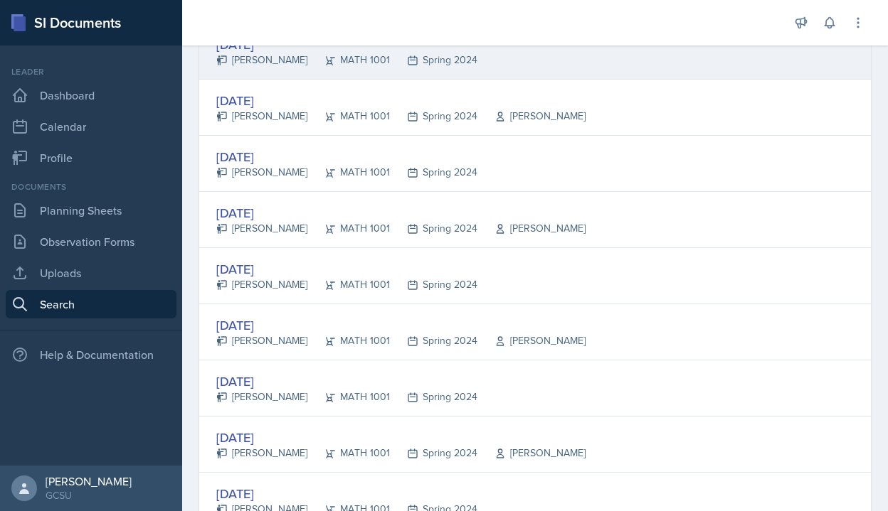
scroll to position [282, 0]
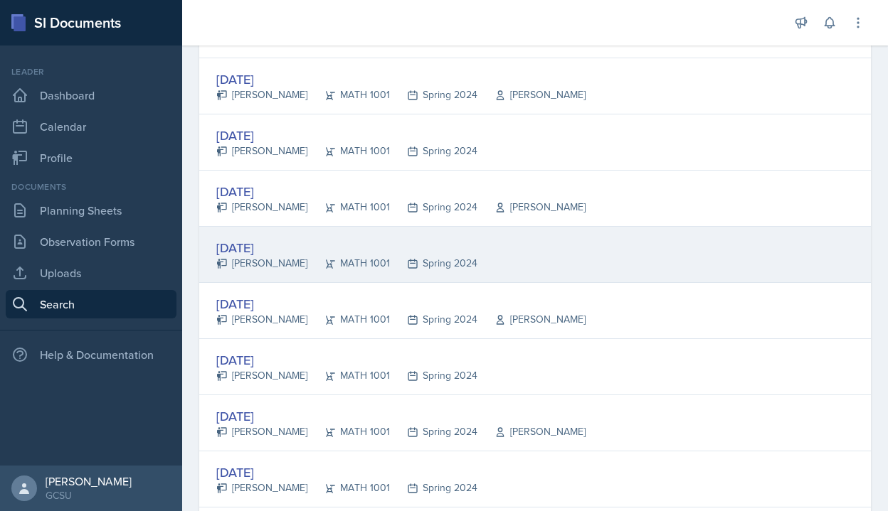
click at [238, 246] on div "Jan 23rd, 2024" at bounding box center [346, 247] width 261 height 19
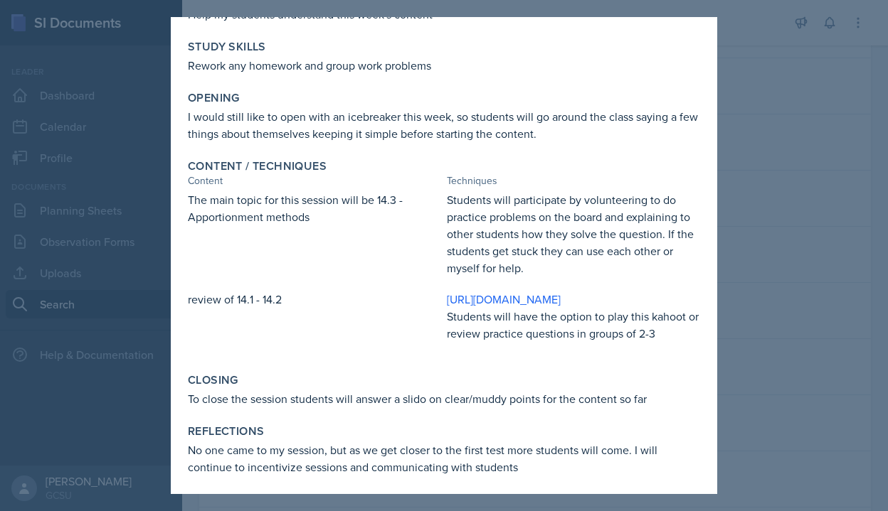
scroll to position [104, 0]
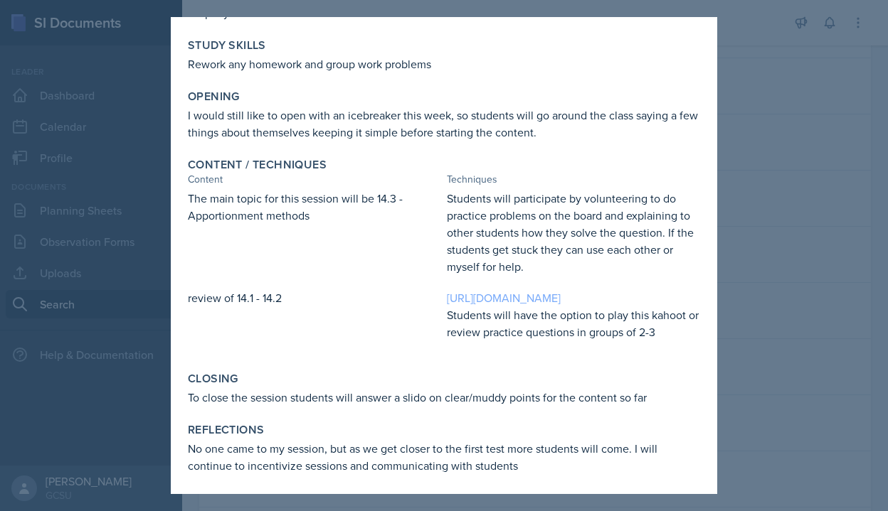
click at [466, 302] on link "https://create.kahoot.it/share/14-1-definitions/fb715a6e-90d1-4d0f-b302-7bbd06b…" at bounding box center [504, 298] width 114 height 16
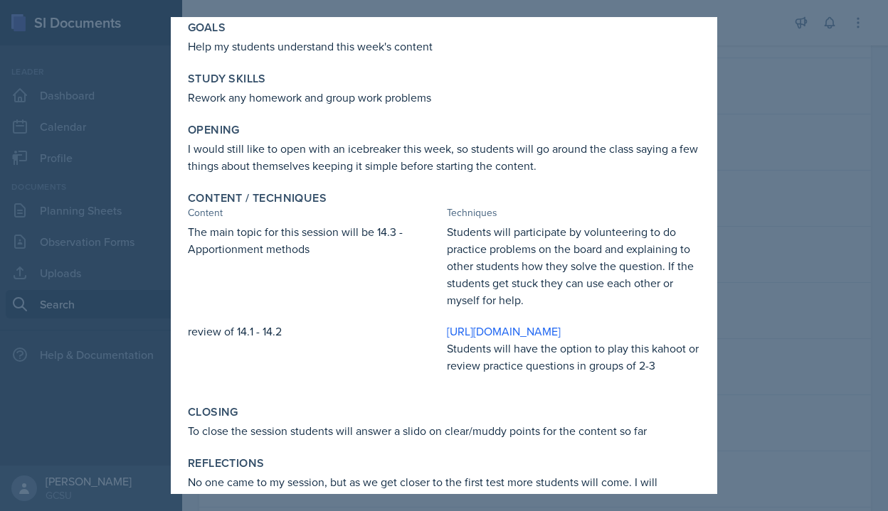
scroll to position [65, 0]
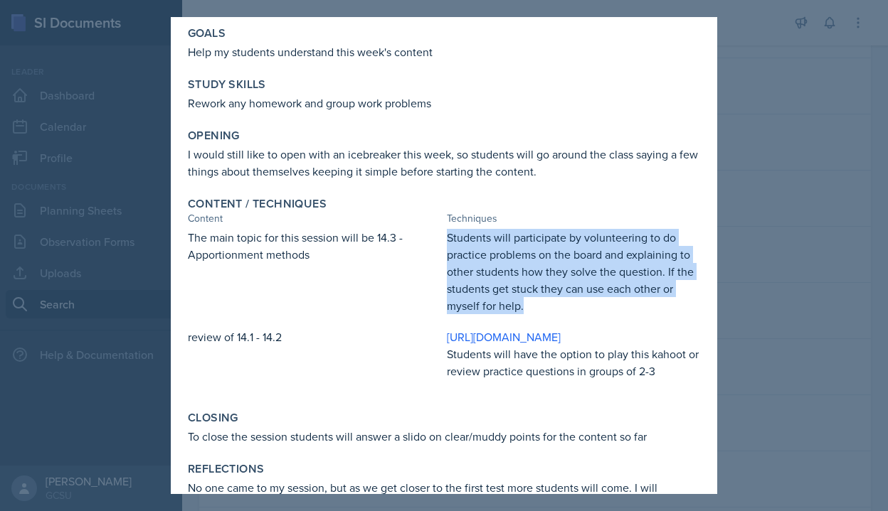
drag, startPoint x: 447, startPoint y: 238, endPoint x: 525, endPoint y: 308, distance: 104.7
click at [525, 308] on p "Students will participate by volunteering to do practice problems on the board …" at bounding box center [573, 271] width 253 height 85
copy p "Students will participate by volunteering to do practice problems on the board …"
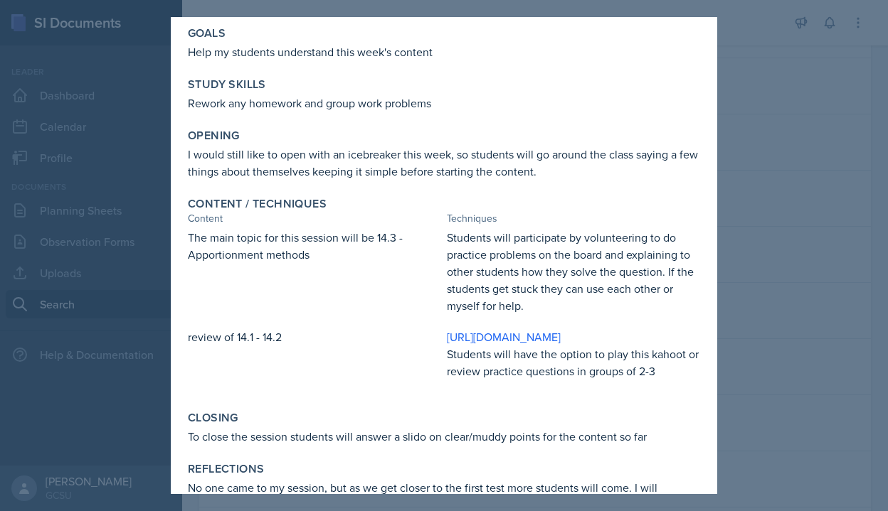
click at [418, 315] on div "The main topic for this session will be 14.3 - Apportionment methods Students w…" at bounding box center [444, 311] width 512 height 165
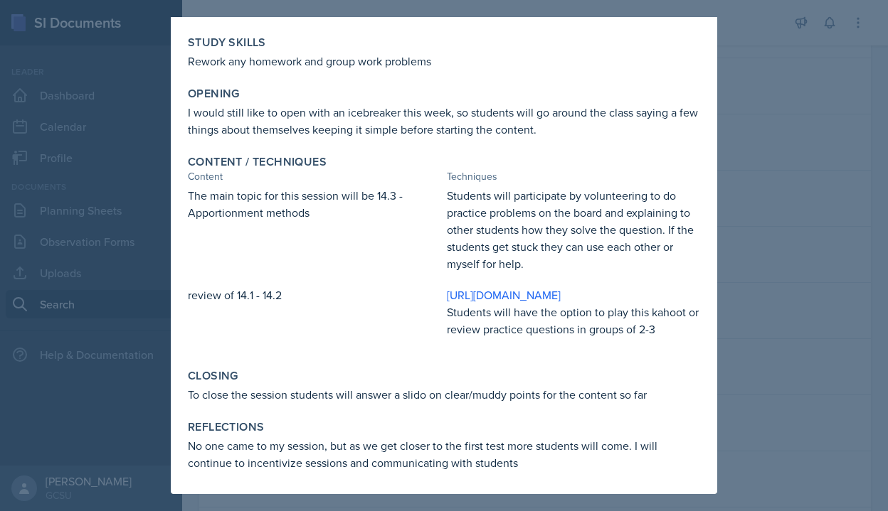
scroll to position [141, 0]
